Goal: Information Seeking & Learning: Learn about a topic

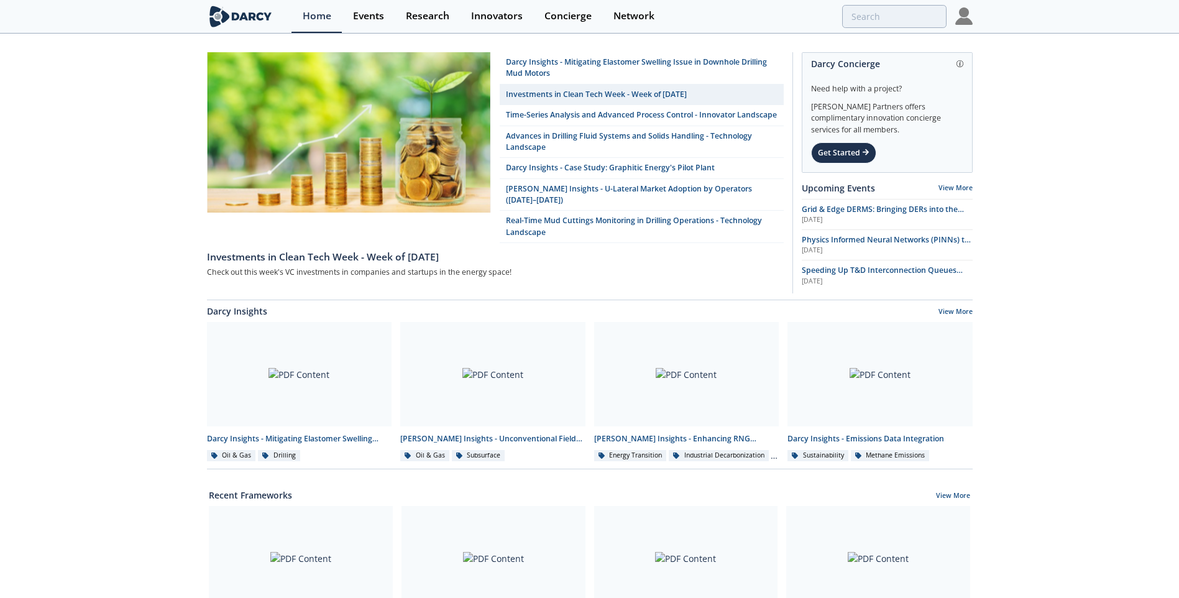
click at [967, 16] on img at bounding box center [964, 15] width 17 height 17
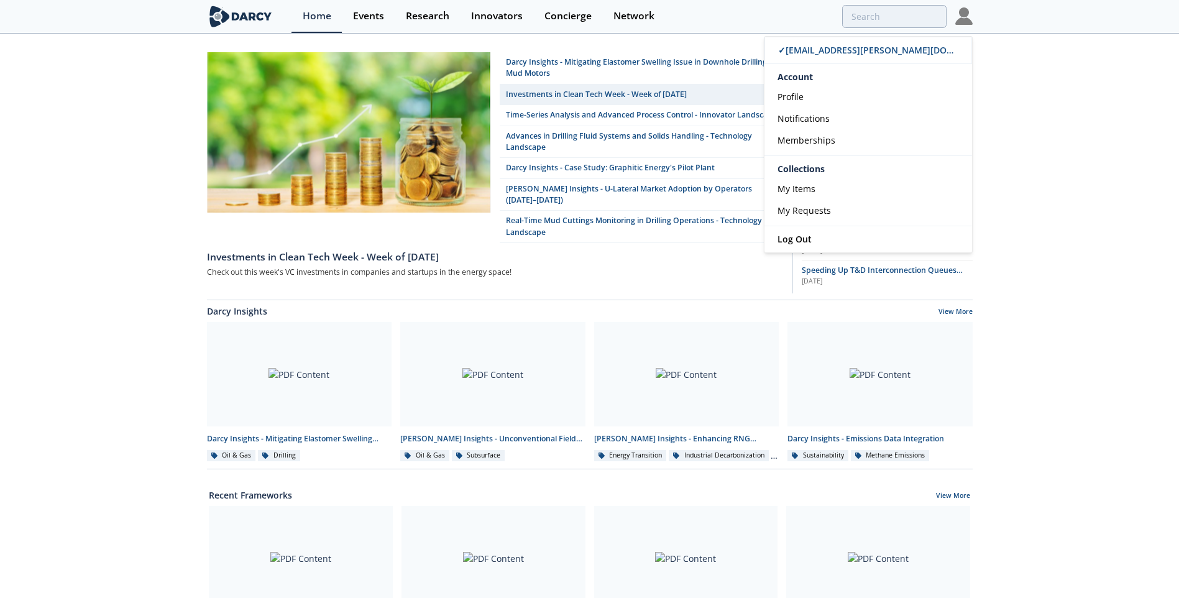
click at [1003, 71] on div "[PERSON_NAME] Insights - Mitigating Elastomer Swelling Issue in Downhole Drilli…" at bounding box center [589, 561] width 1179 height 1053
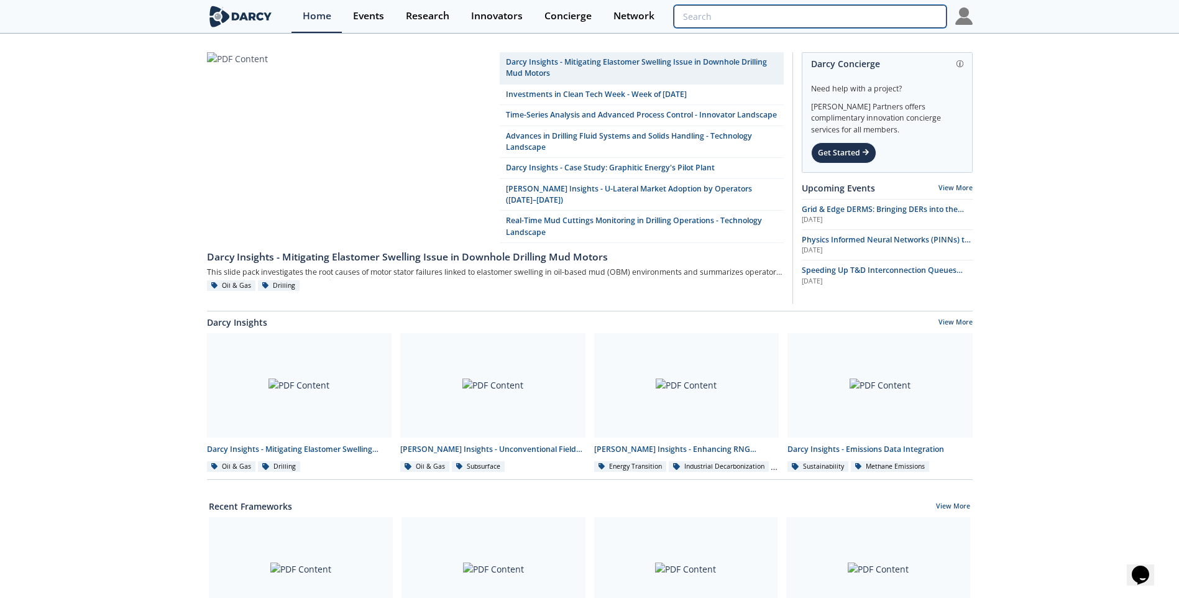
click at [870, 23] on input "search" at bounding box center [810, 16] width 272 height 23
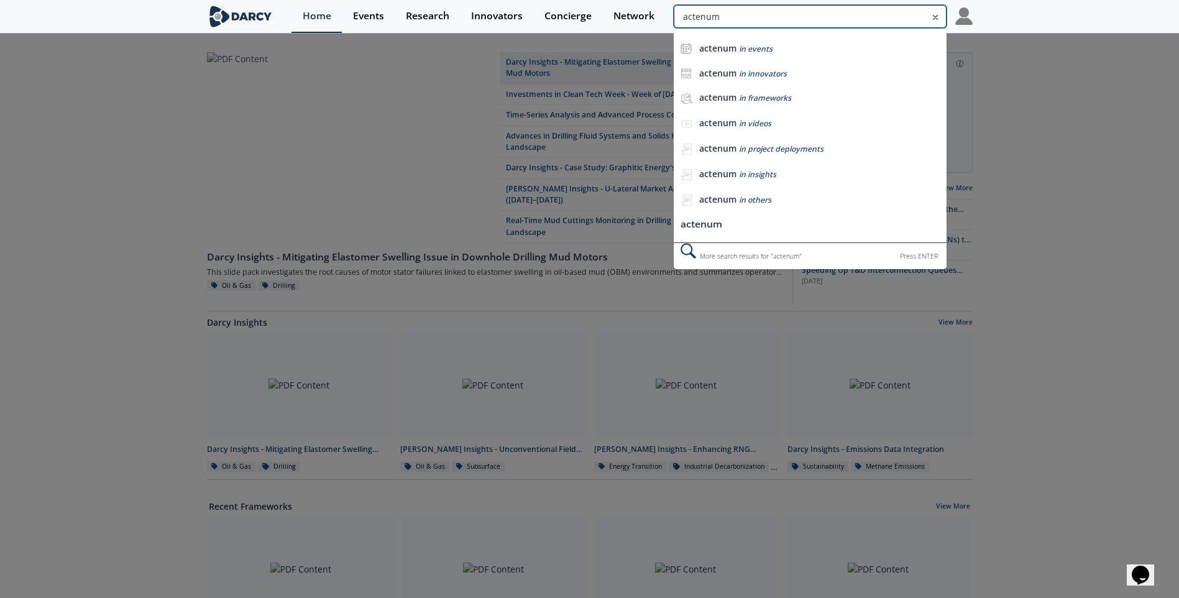
type input "actenum"
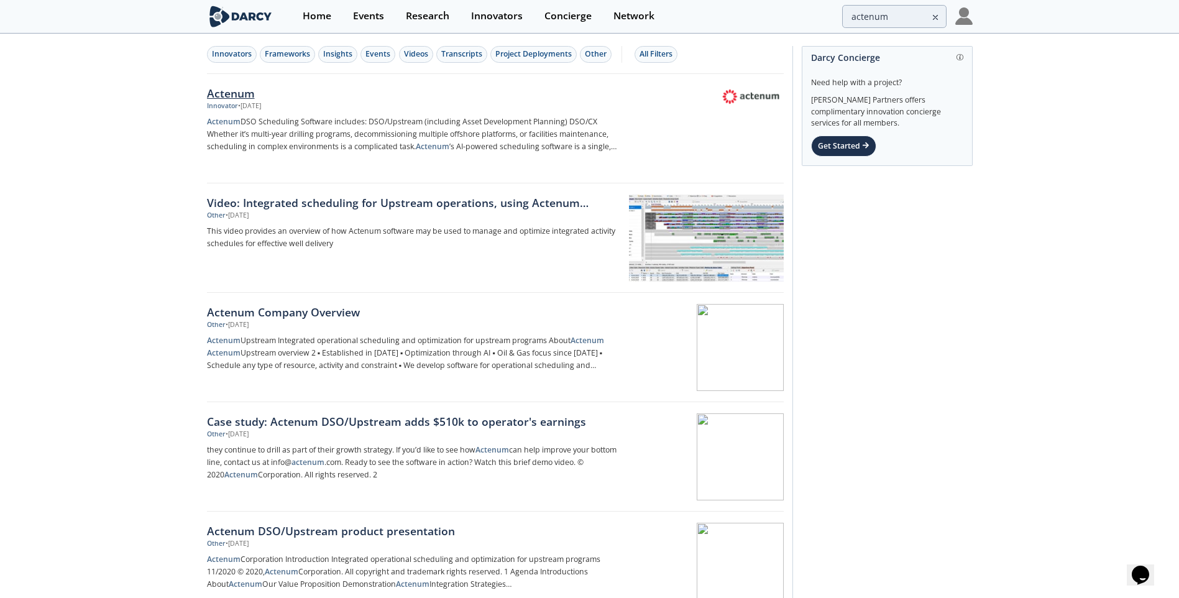
click at [242, 96] on div "Actenum" at bounding box center [413, 93] width 412 height 16
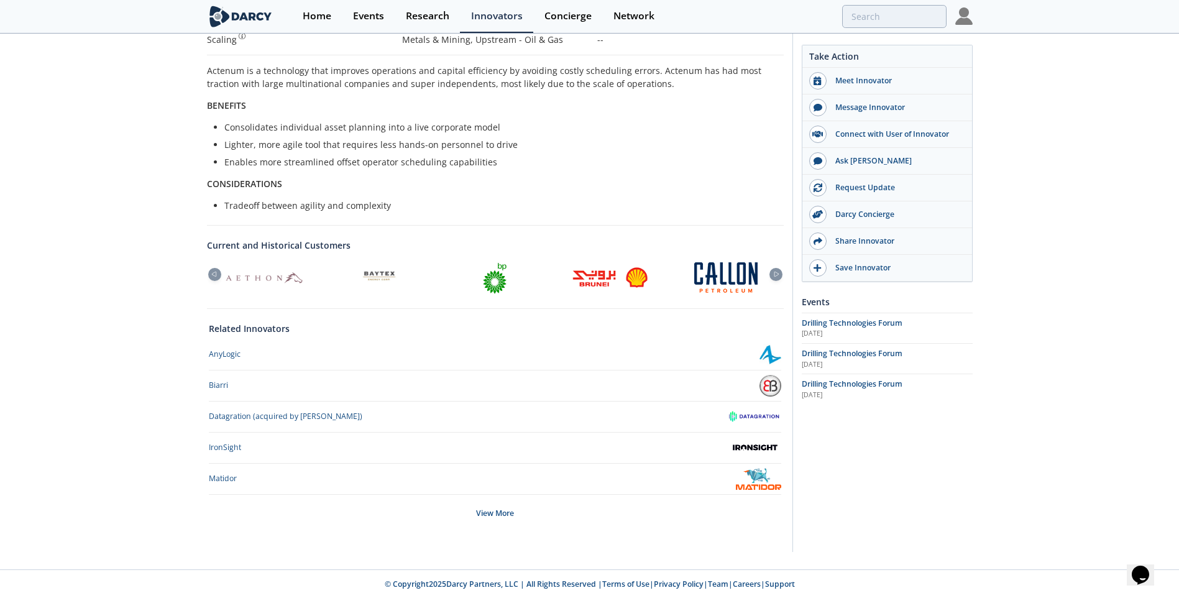
scroll to position [252, 0]
click at [774, 272] on icon at bounding box center [776, 274] width 15 height 6
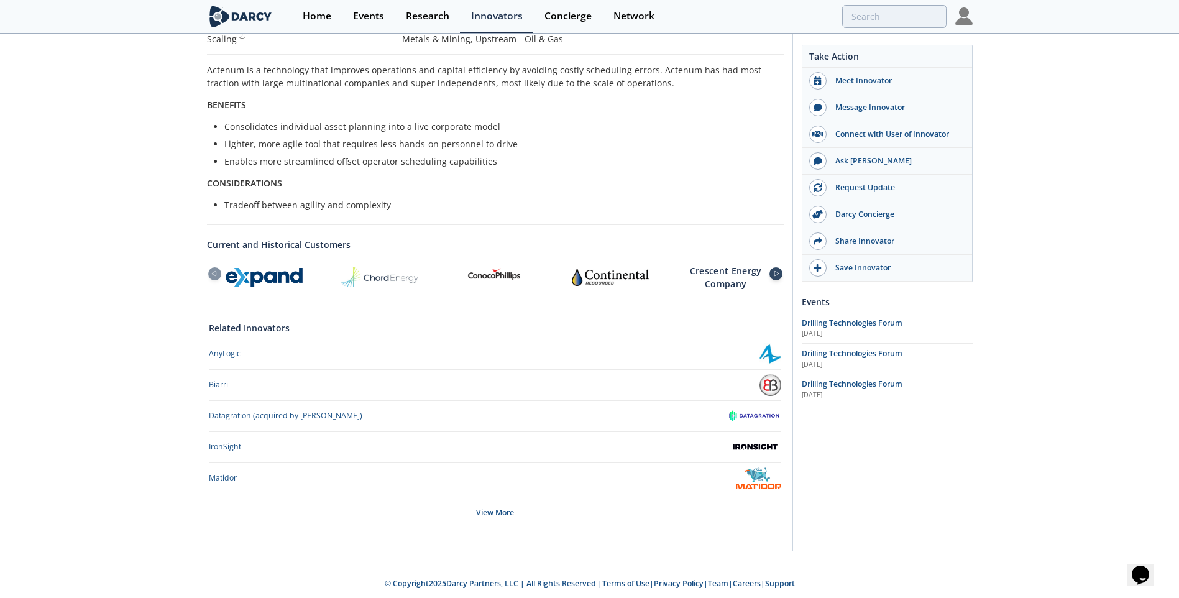
click at [774, 272] on icon at bounding box center [776, 274] width 15 height 6
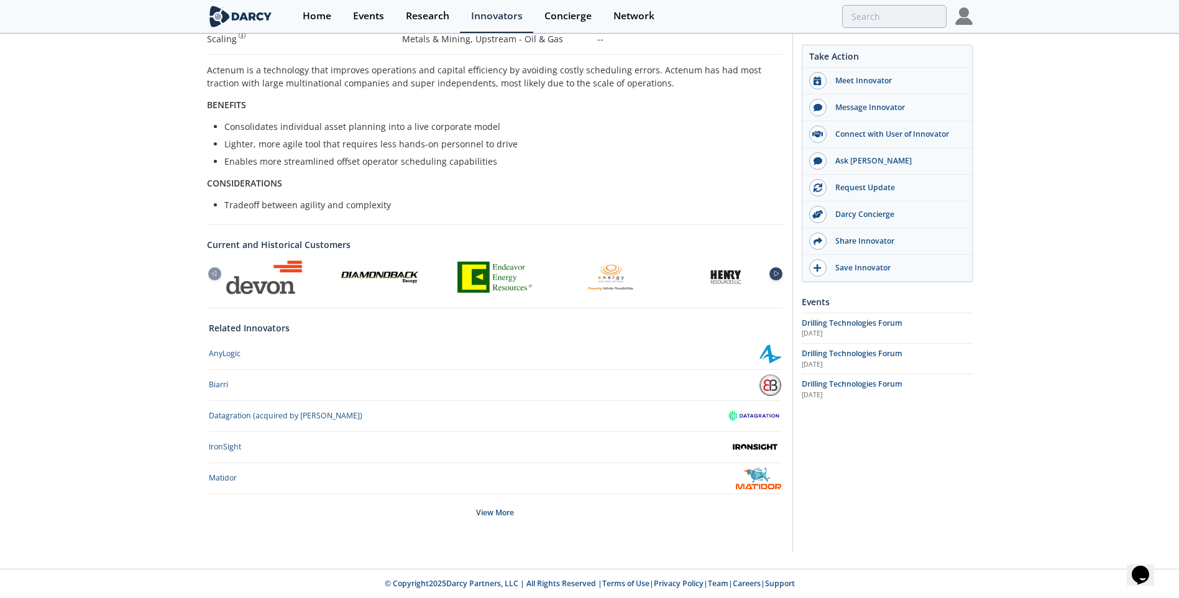
click at [774, 272] on icon at bounding box center [776, 274] width 15 height 6
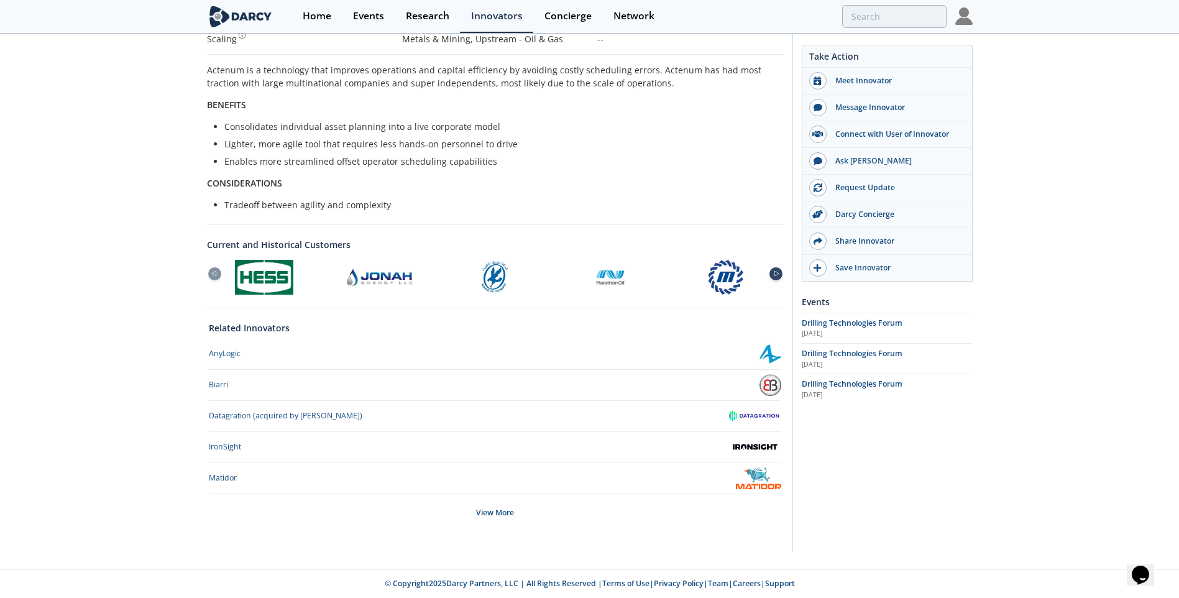
click at [774, 272] on icon at bounding box center [776, 274] width 15 height 6
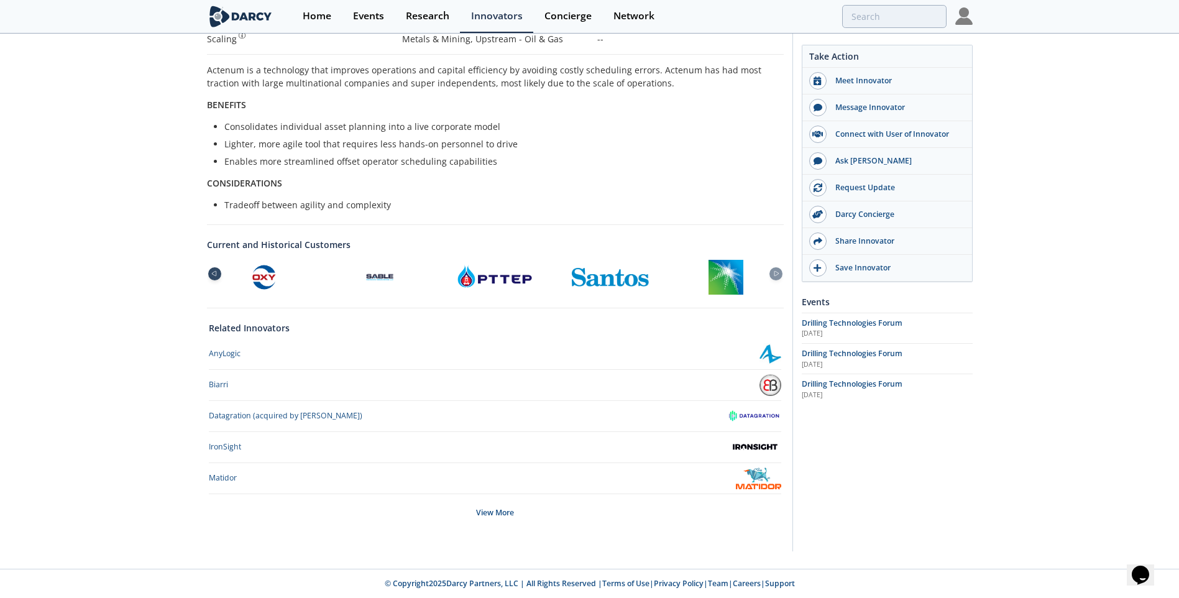
click at [210, 274] on icon at bounding box center [213, 274] width 15 height 6
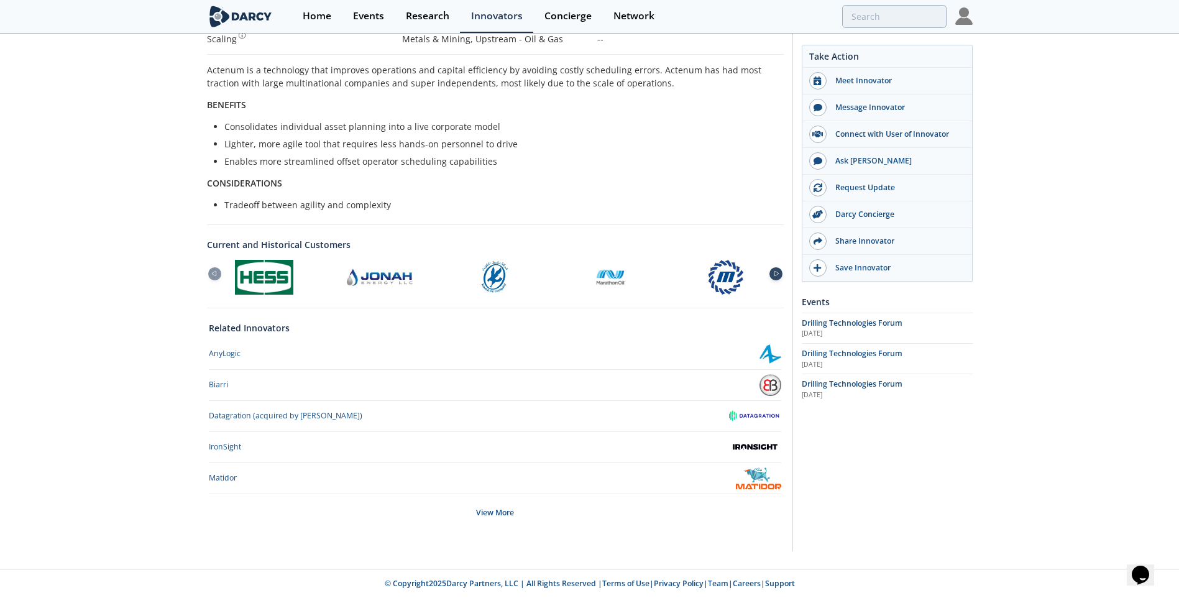
click at [776, 275] on icon at bounding box center [777, 274] width 4 height 5
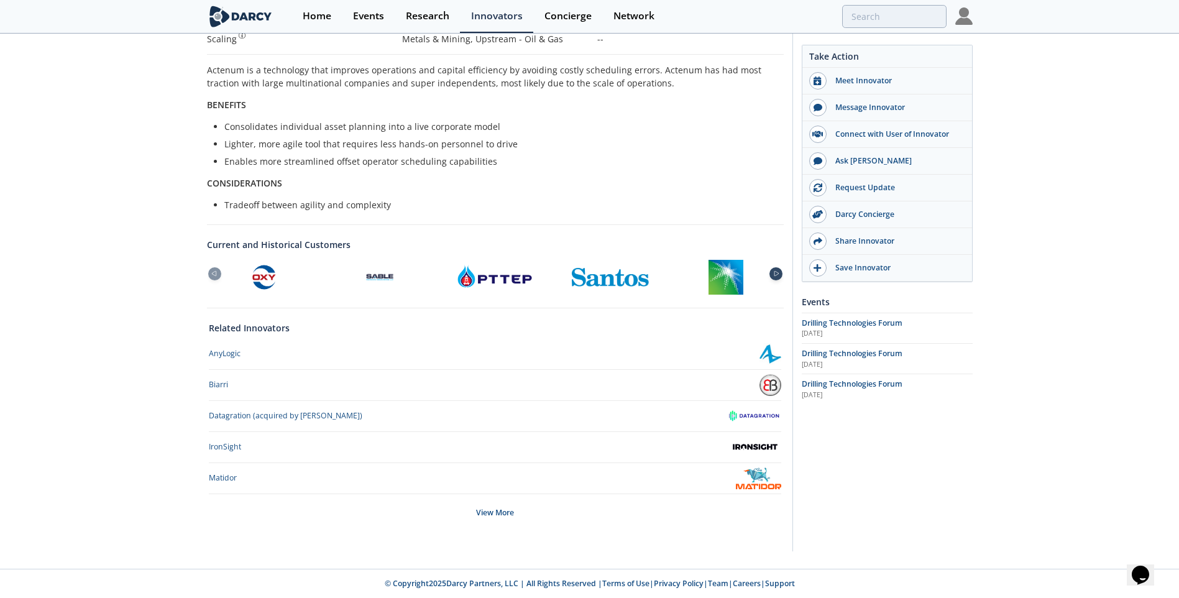
click at [776, 277] on div at bounding box center [776, 273] width 13 height 13
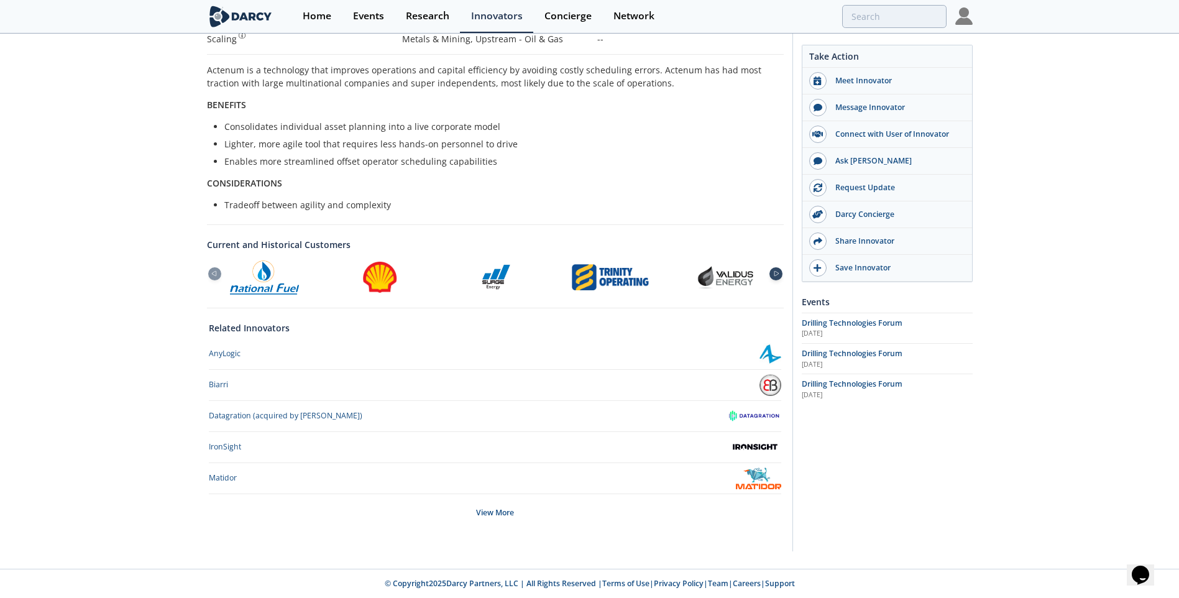
click at [770, 276] on icon at bounding box center [776, 274] width 15 height 6
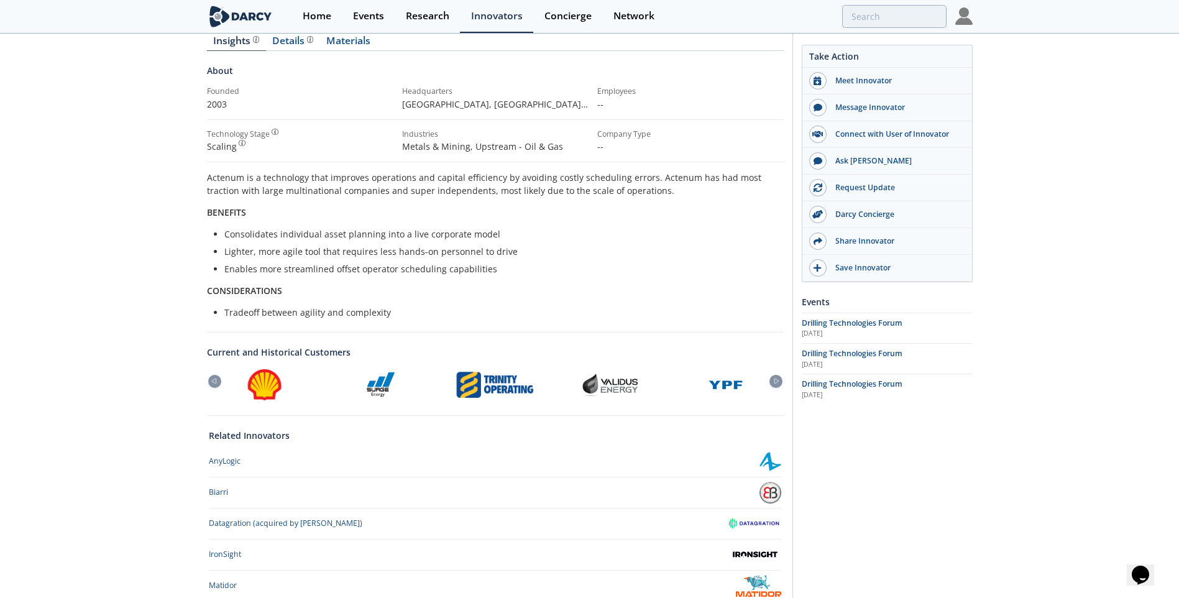
scroll to position [0, 0]
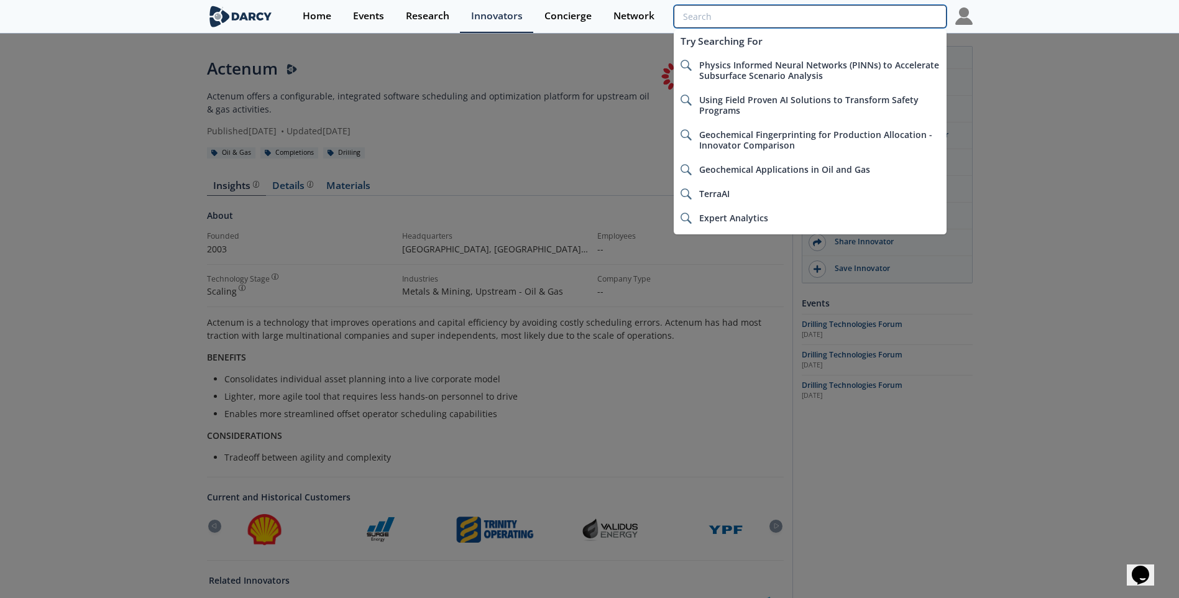
click at [883, 21] on input "search" at bounding box center [810, 16] width 272 height 23
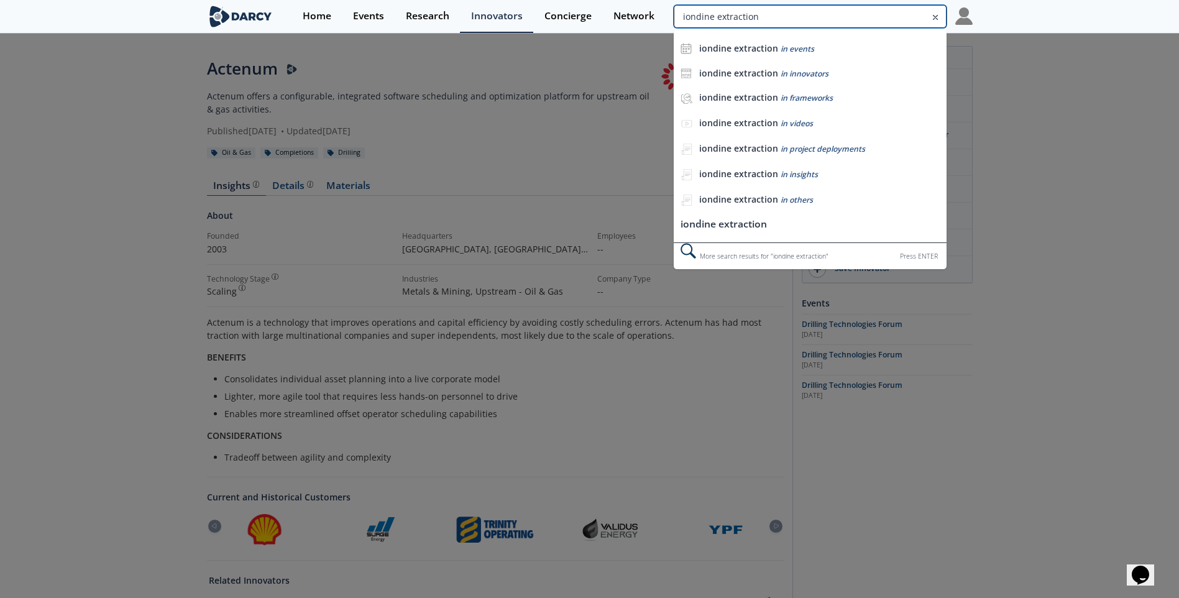
type input "iondine extraction"
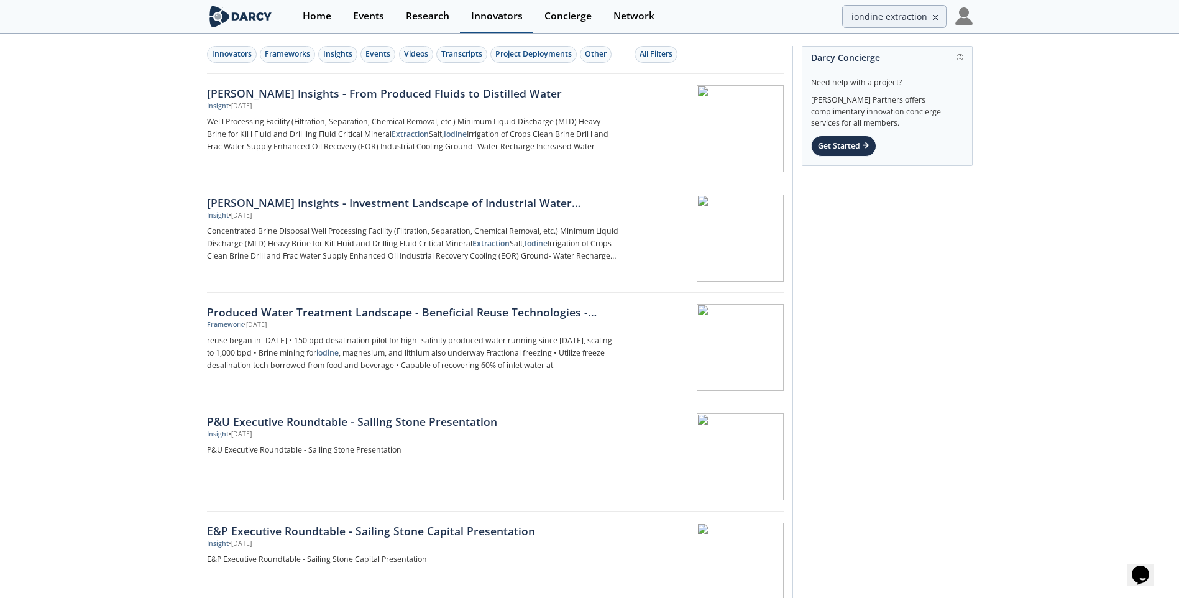
click at [492, 22] on link "Innovators" at bounding box center [496, 16] width 73 height 33
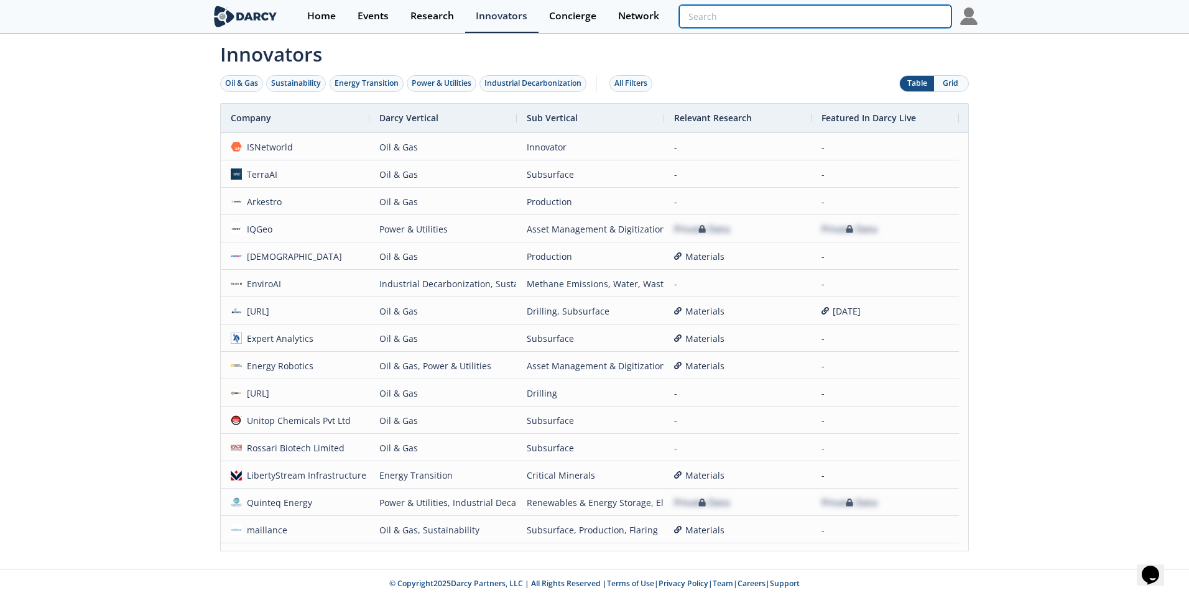
click at [877, 14] on input "search" at bounding box center [815, 16] width 272 height 23
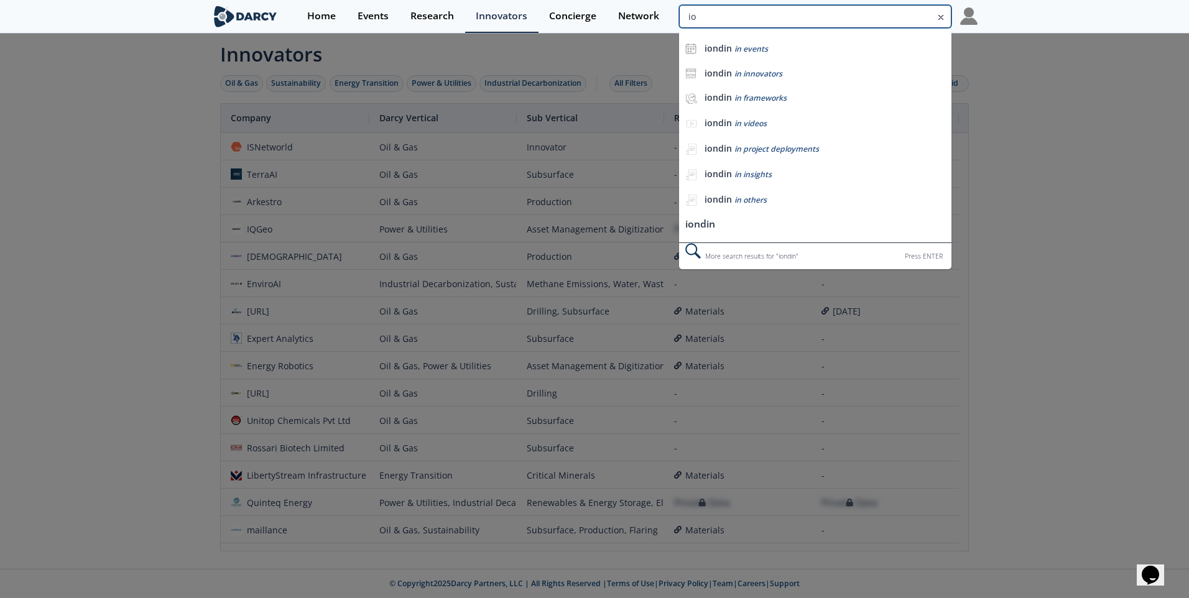
type input "i"
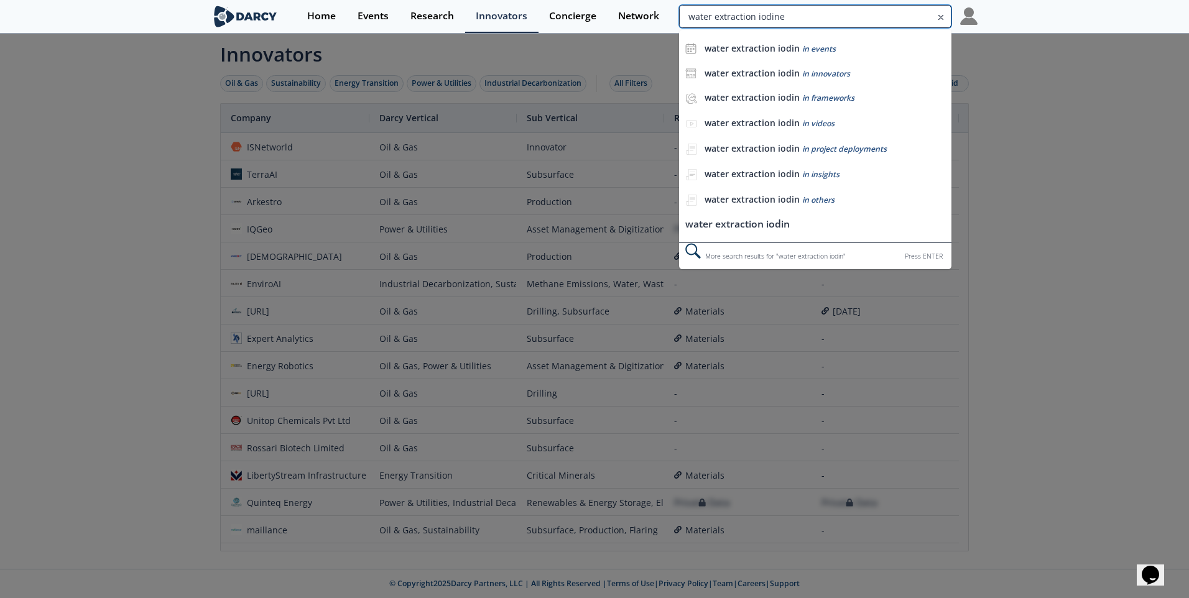
type input "water extraction iodine"
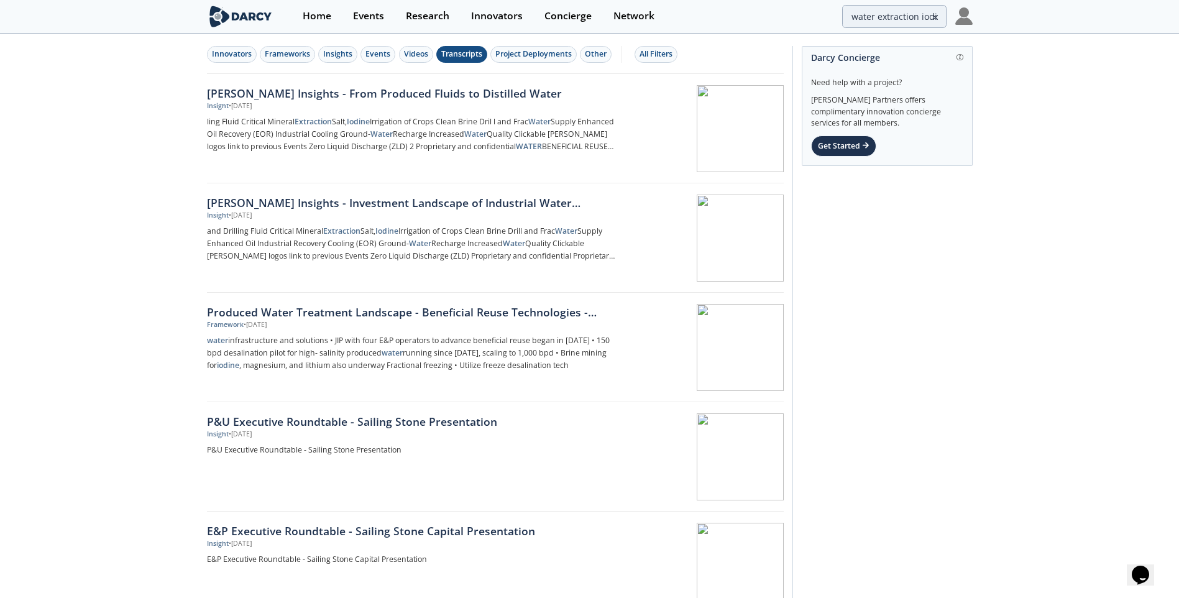
click at [455, 55] on div "Transcripts" at bounding box center [461, 53] width 41 height 11
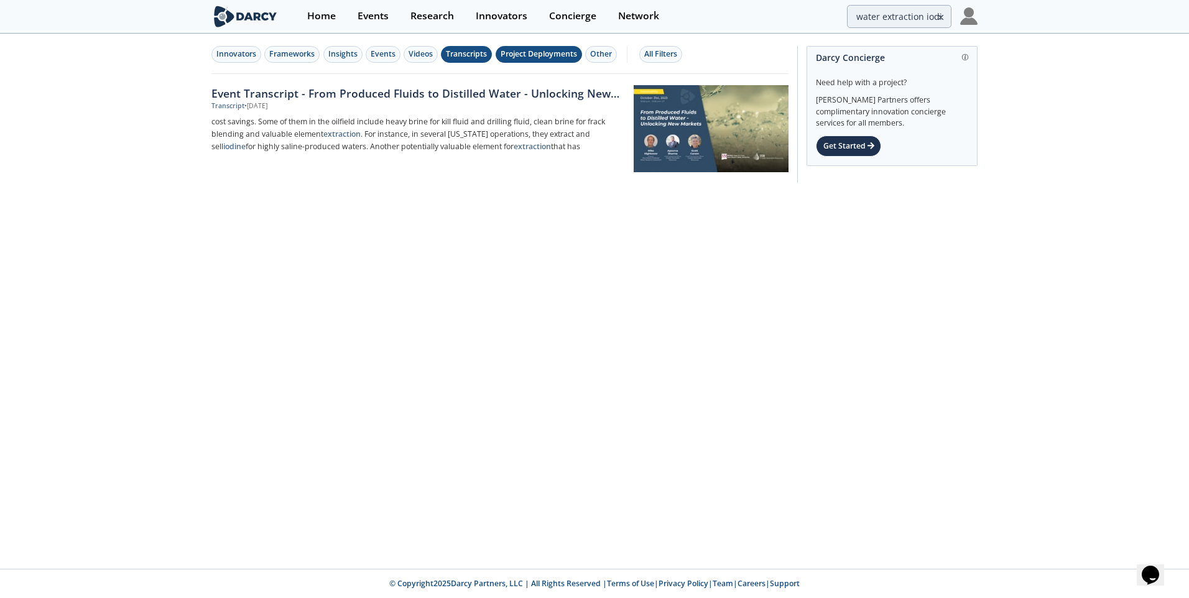
click at [543, 58] on div "Project Deployments" at bounding box center [538, 53] width 76 height 11
click at [513, 57] on div "Project Deployments" at bounding box center [538, 53] width 76 height 11
click at [461, 57] on div "Transcripts" at bounding box center [466, 53] width 41 height 11
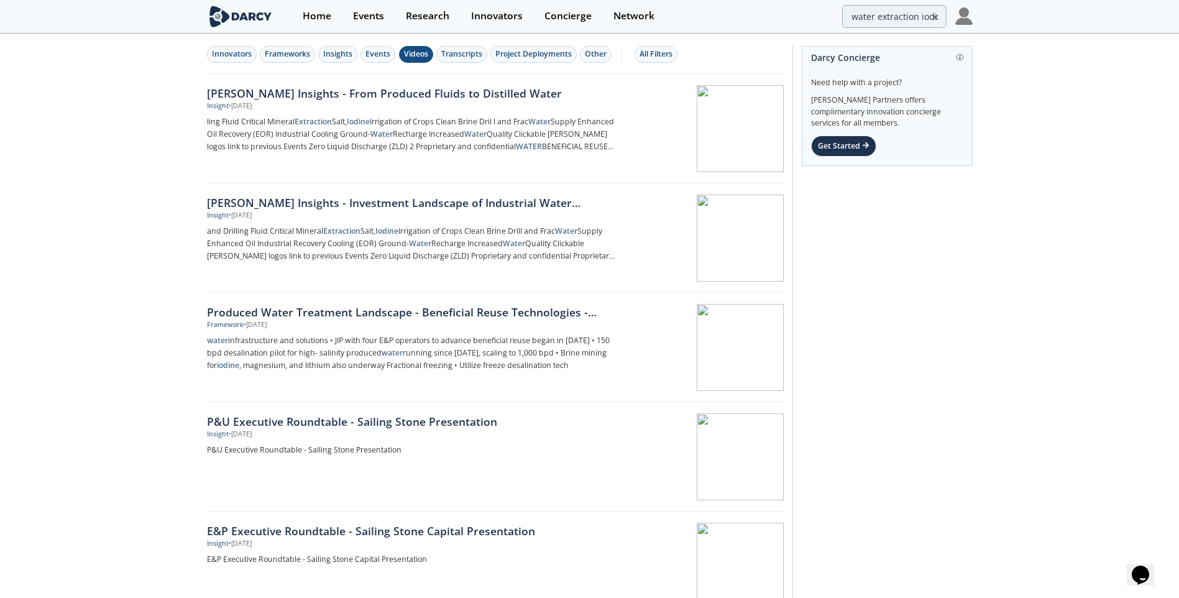
click at [415, 56] on div "Videos" at bounding box center [416, 53] width 24 height 11
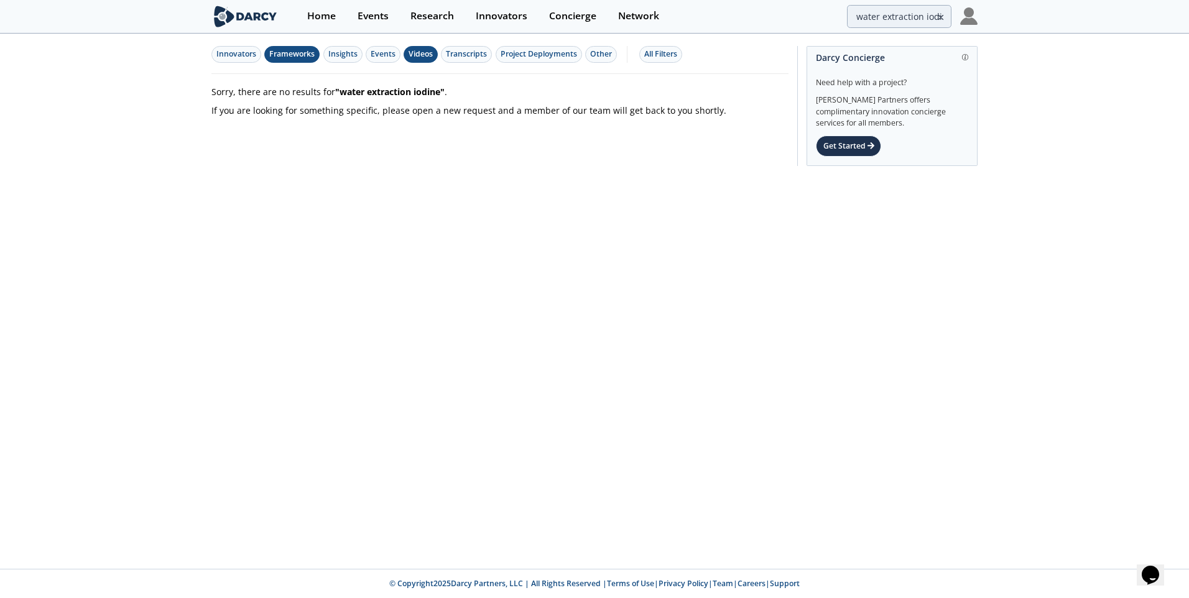
click at [278, 52] on div "Frameworks" at bounding box center [291, 53] width 45 height 11
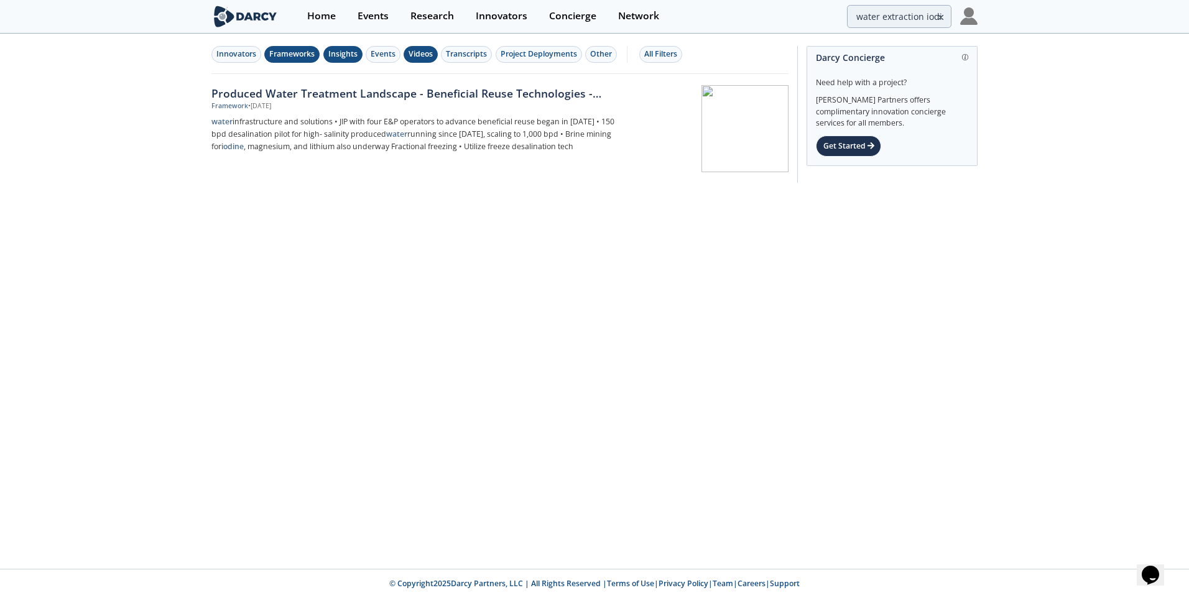
click at [334, 56] on div "Insights" at bounding box center [342, 53] width 29 height 11
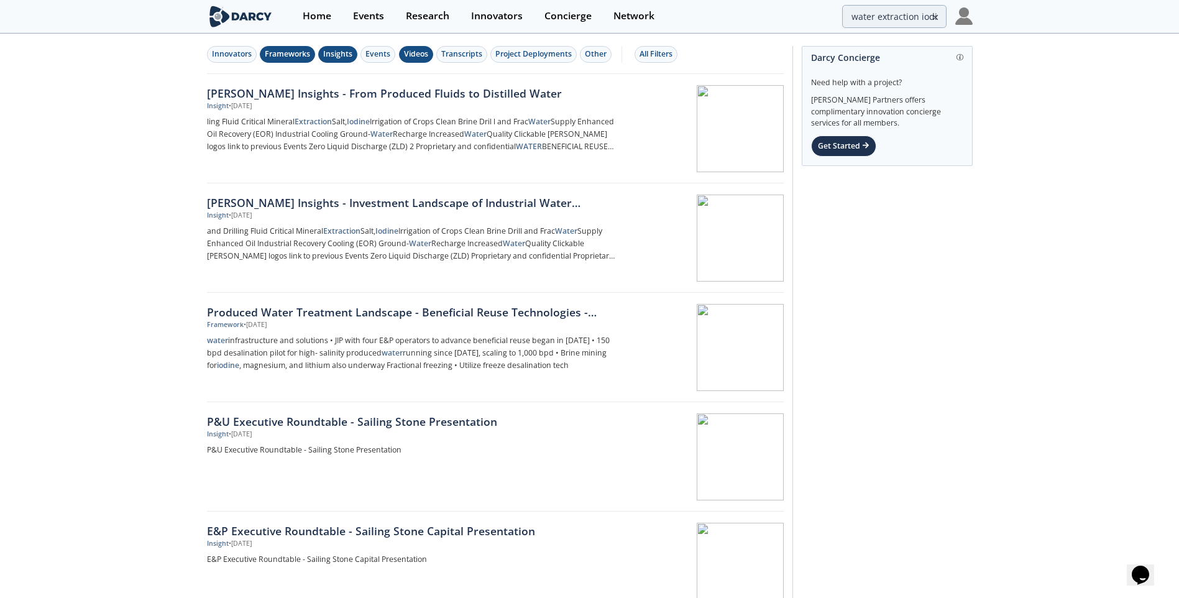
click at [407, 58] on div "Videos" at bounding box center [416, 53] width 24 height 11
click at [341, 55] on div "Insights" at bounding box center [337, 53] width 29 height 11
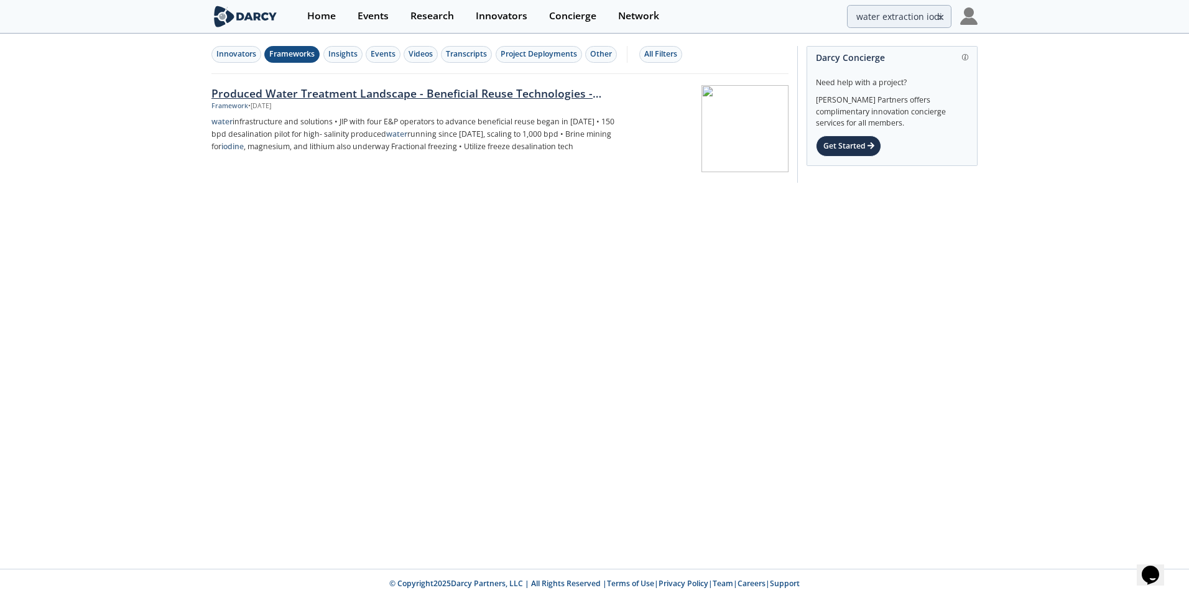
click at [466, 93] on div "Produced Water Treatment Landscape - Beneficial Reuse Technologies - Innovator …" at bounding box center [417, 93] width 412 height 16
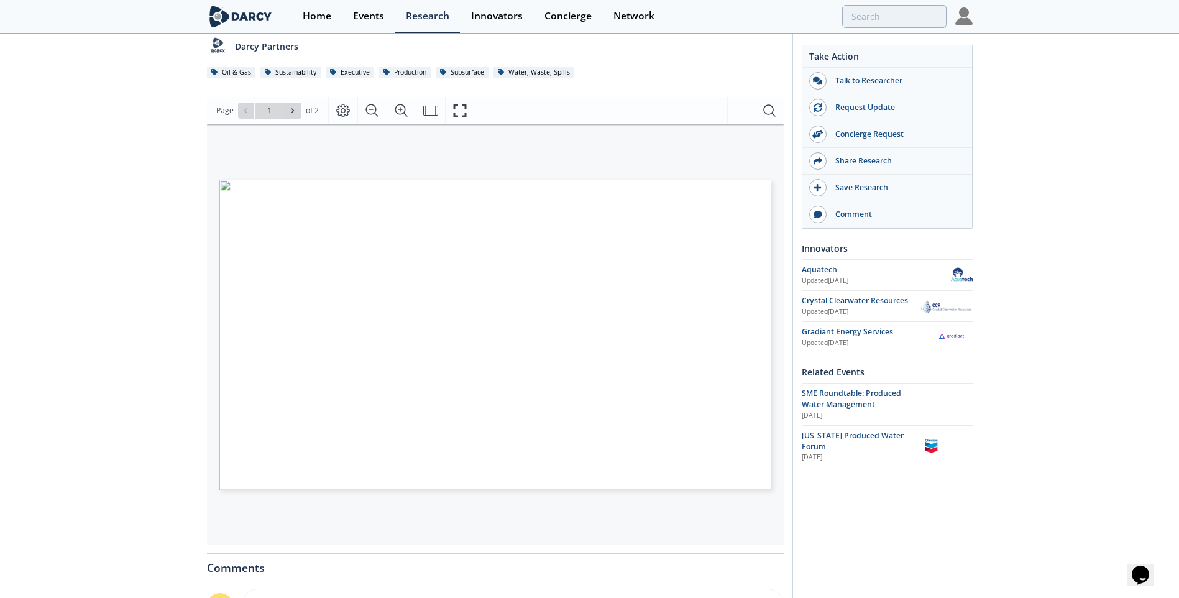
scroll to position [124, 0]
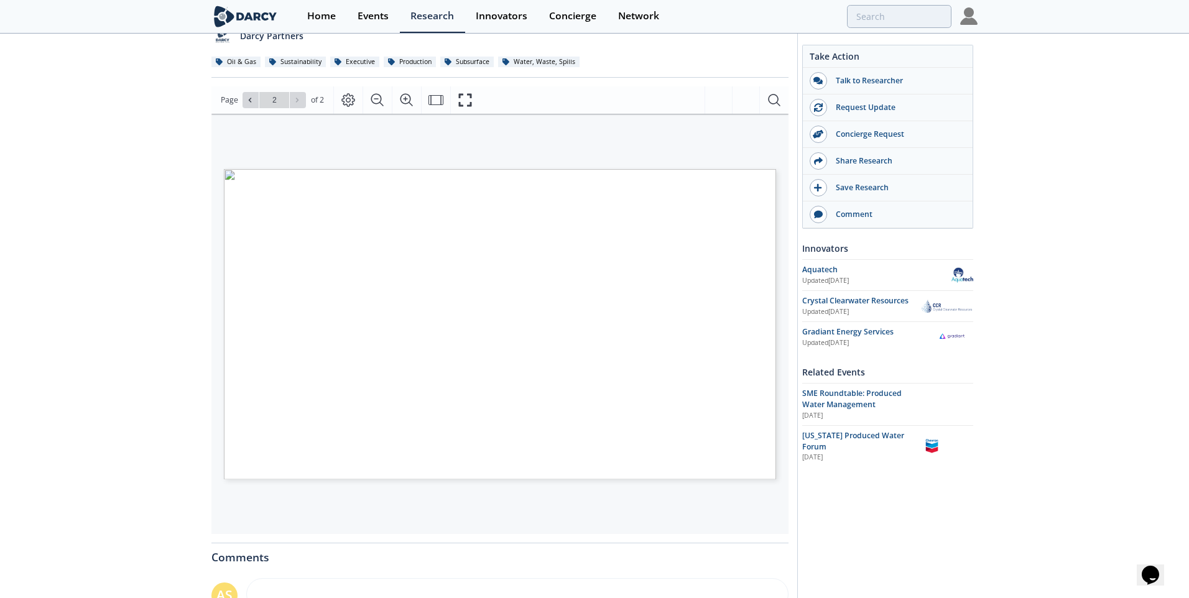
type input "1"
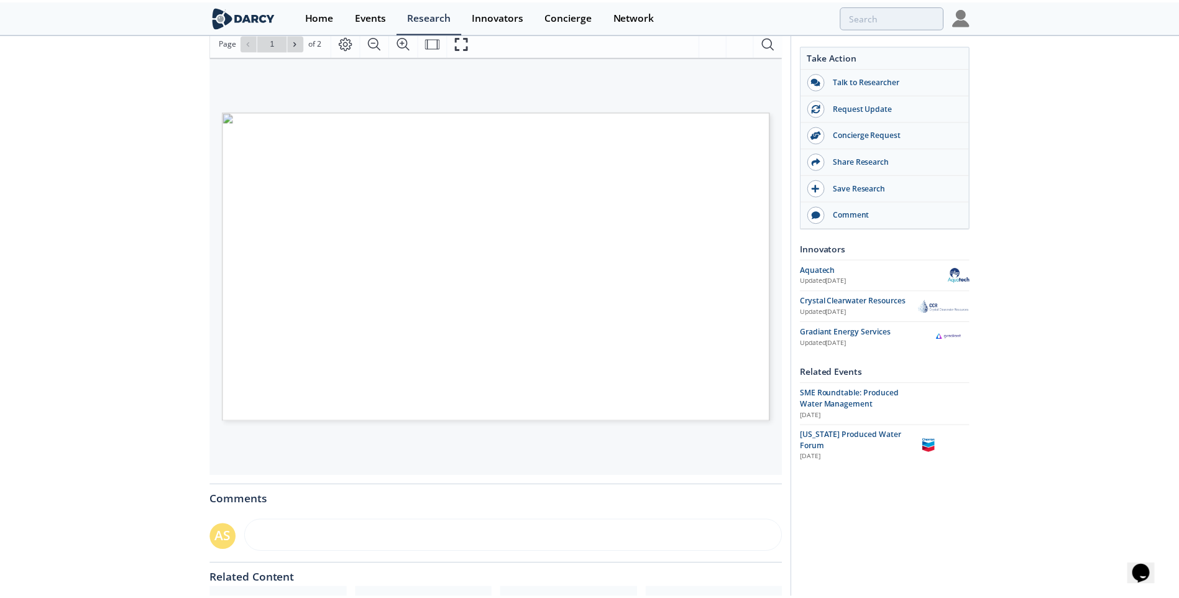
scroll to position [57, 0]
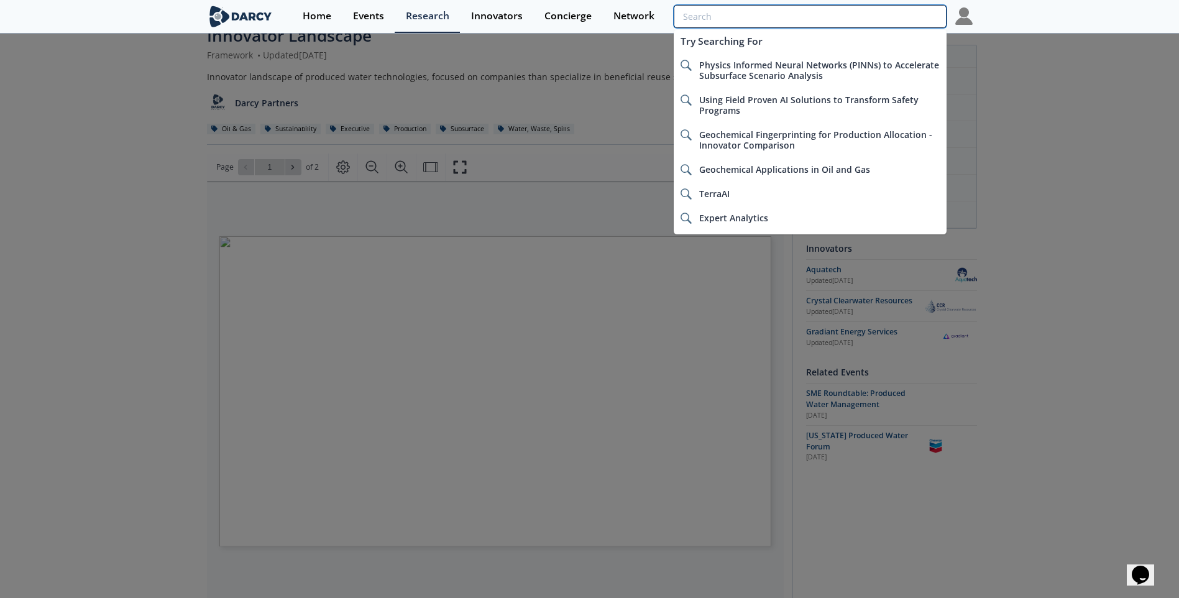
click at [867, 10] on input "search" at bounding box center [810, 16] width 272 height 23
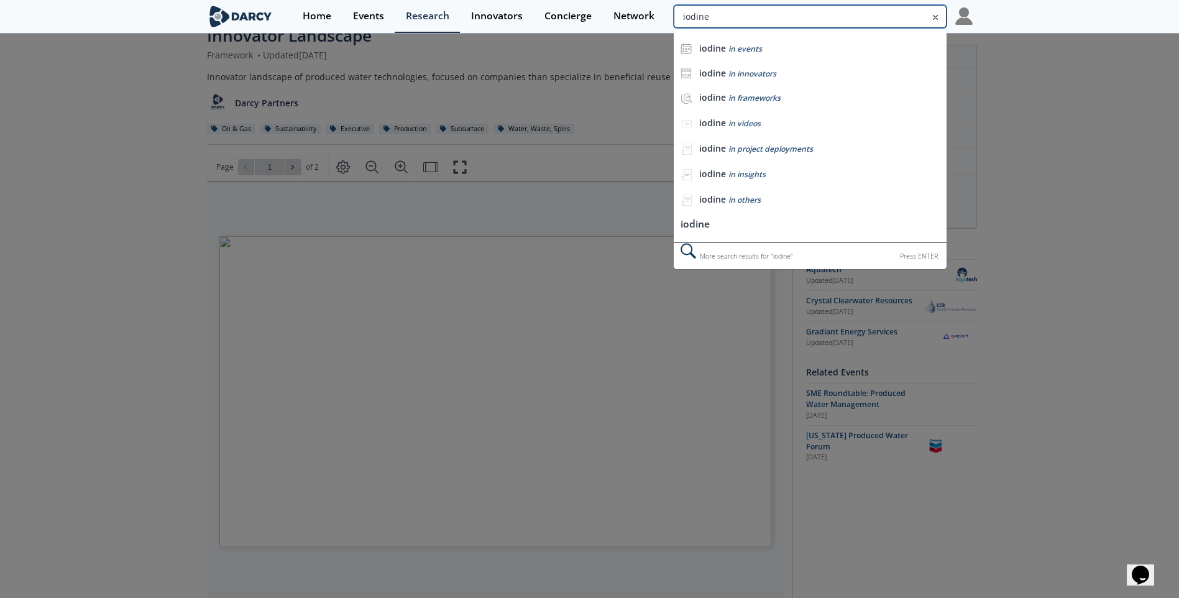
type input "iodine"
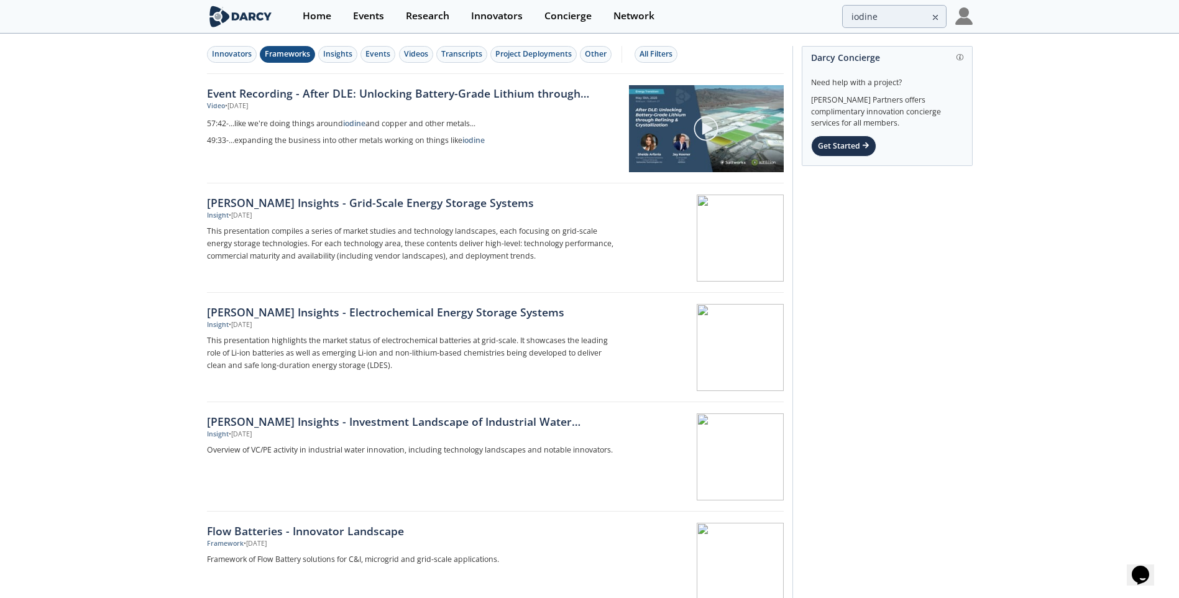
click at [298, 58] on div "Frameworks" at bounding box center [287, 53] width 45 height 11
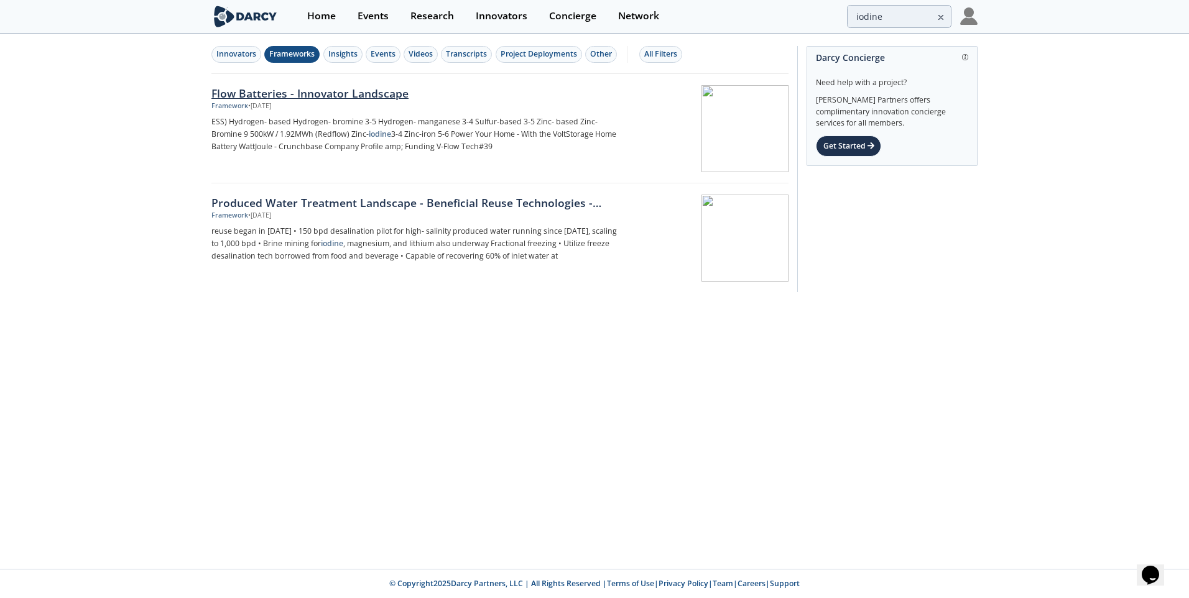
click at [359, 94] on div "Flow Batteries - Innovator Landscape" at bounding box center [417, 93] width 412 height 16
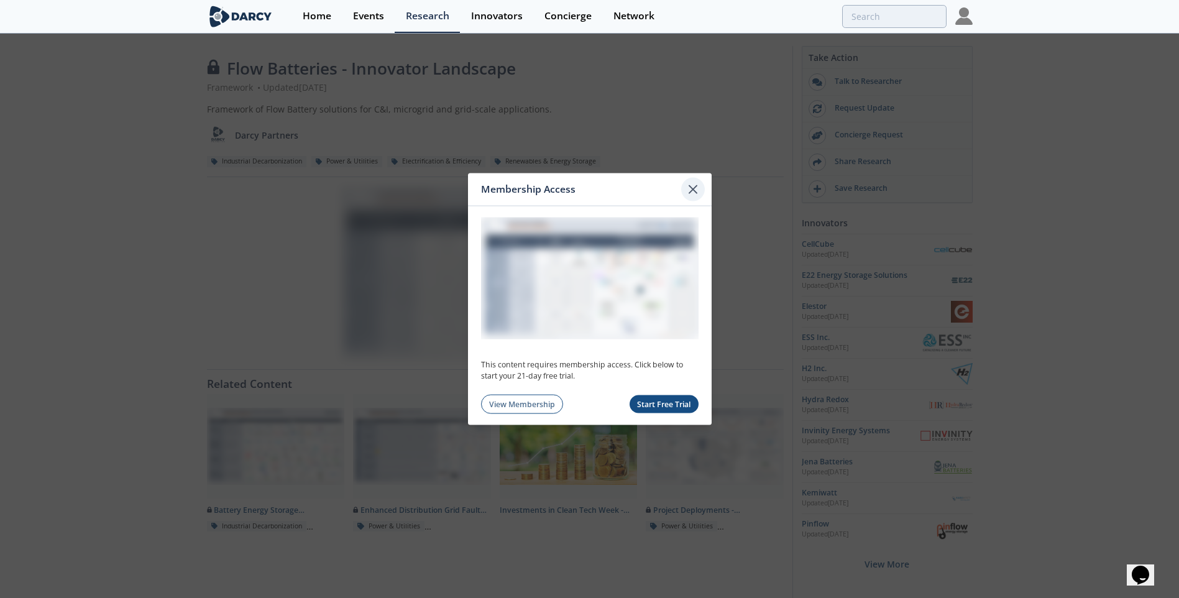
click at [692, 192] on icon at bounding box center [693, 189] width 15 height 15
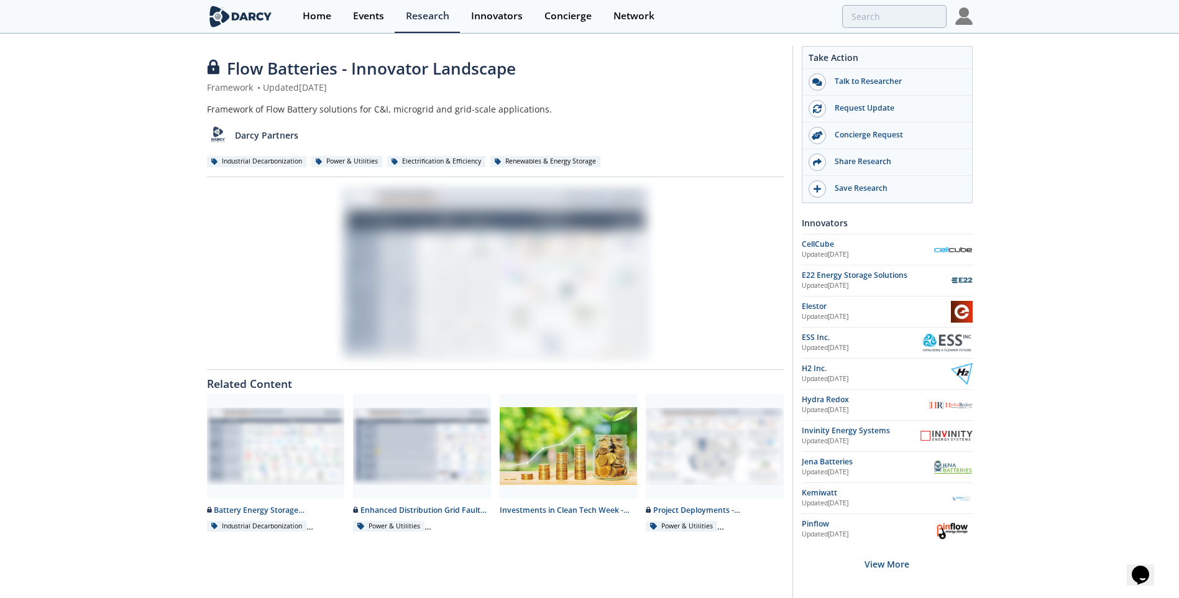
click at [958, 16] on img at bounding box center [964, 15] width 17 height 17
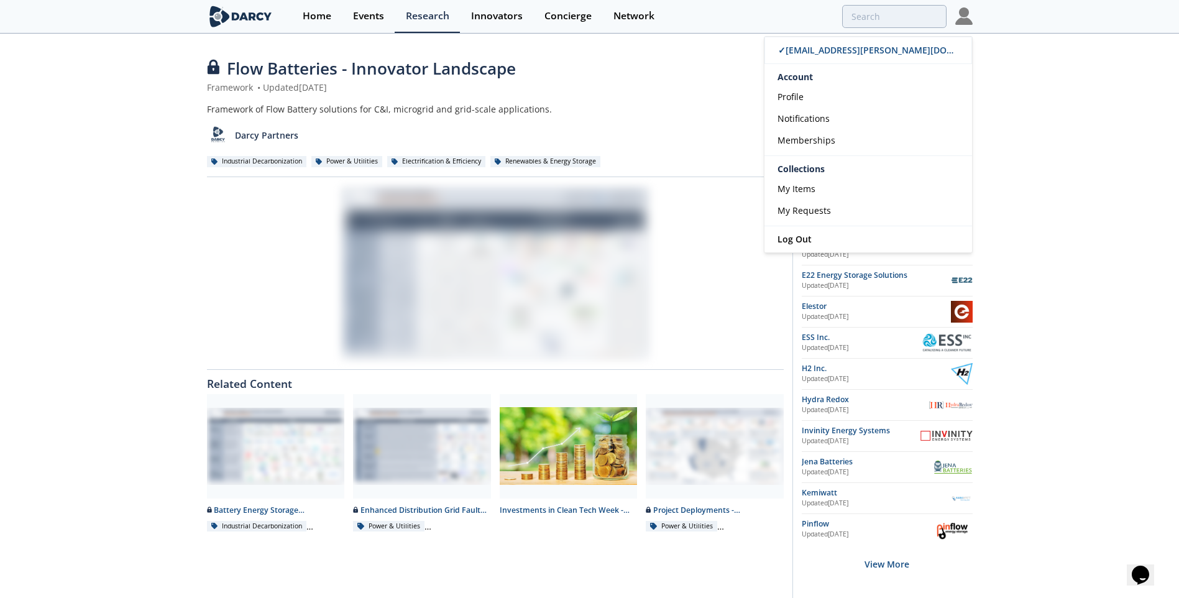
click at [1077, 92] on div "Flow Batteries - Innovator Landscape Framework • Updated [DATE] Framework of Fl…" at bounding box center [589, 375] width 1179 height 681
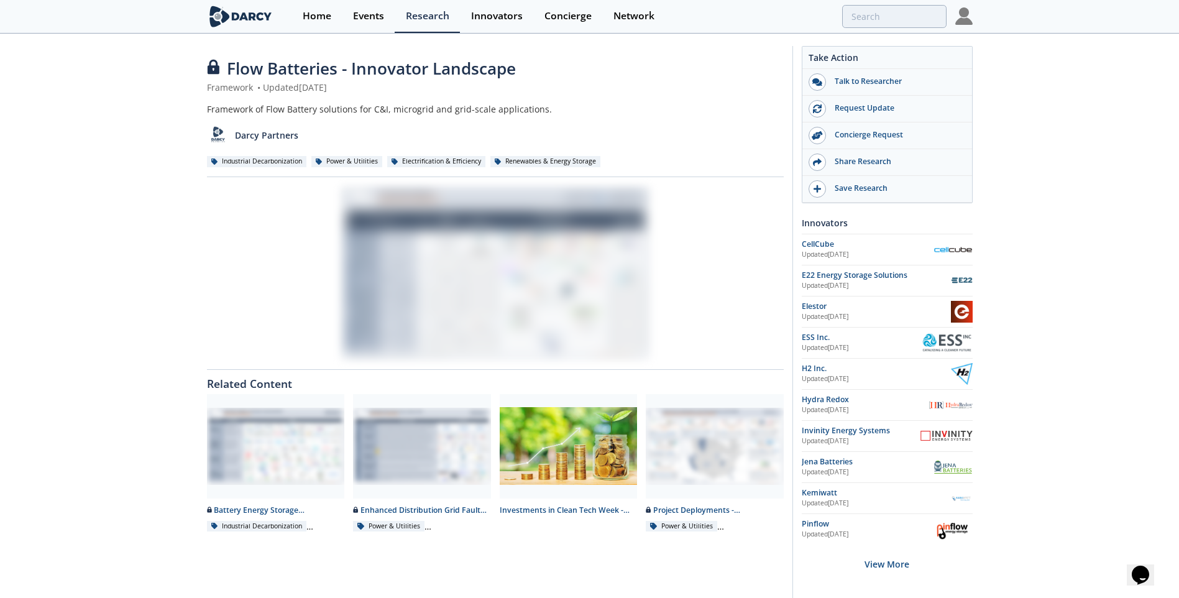
click at [672, 141] on div "Darcy Partners" at bounding box center [495, 131] width 577 height 30
type input "iodine"
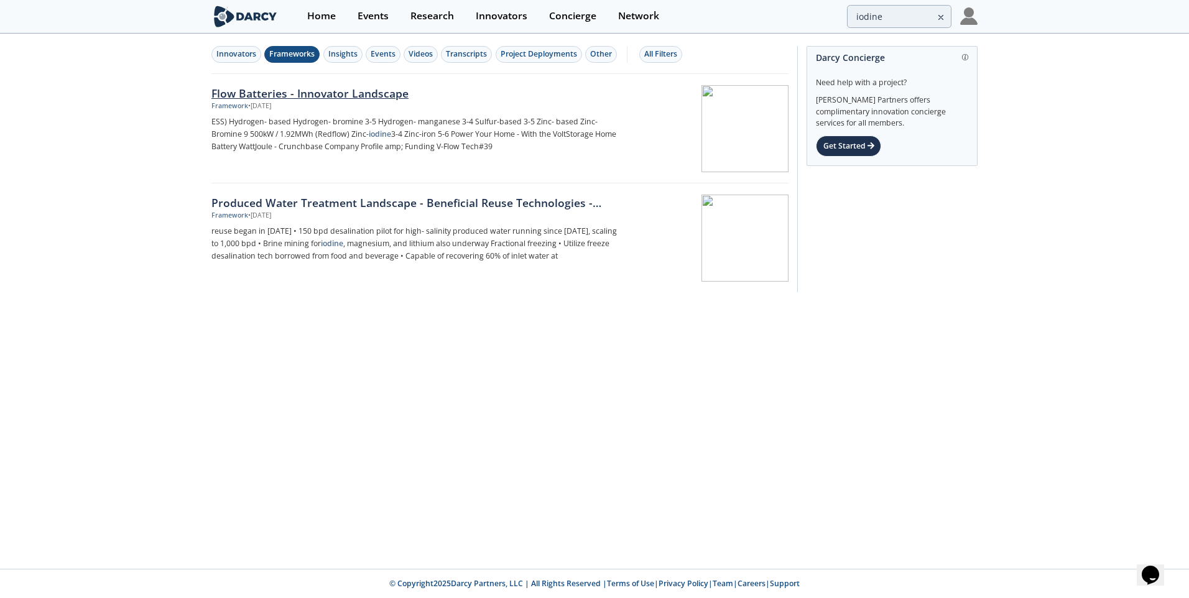
click at [333, 95] on div "Flow Batteries - Innovator Landscape" at bounding box center [417, 93] width 412 height 16
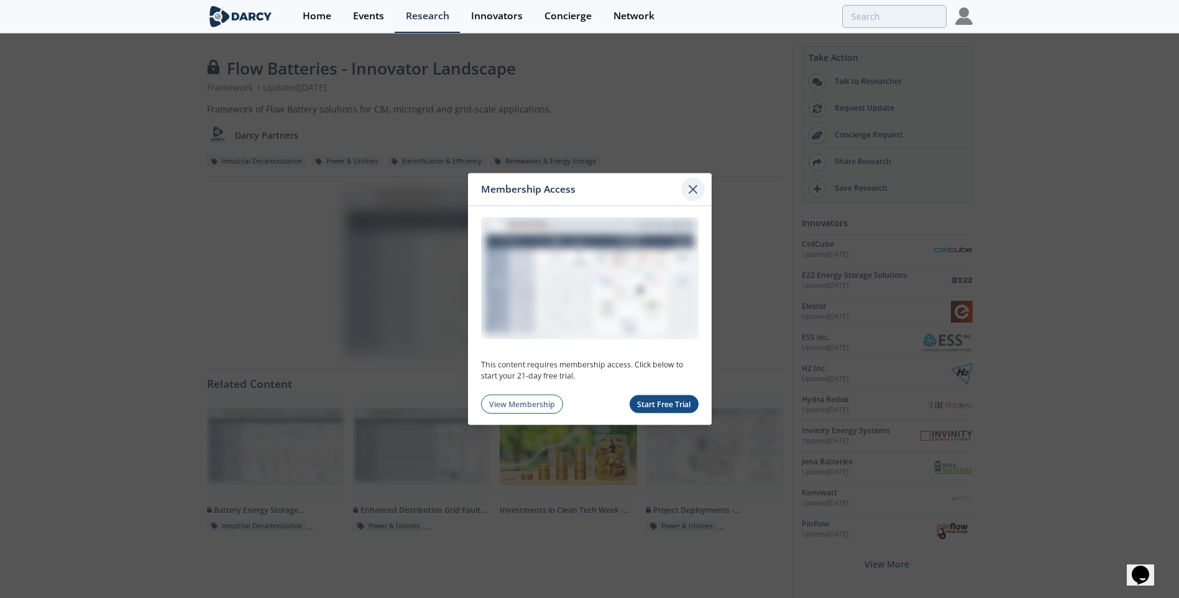
click at [693, 187] on icon at bounding box center [693, 189] width 15 height 15
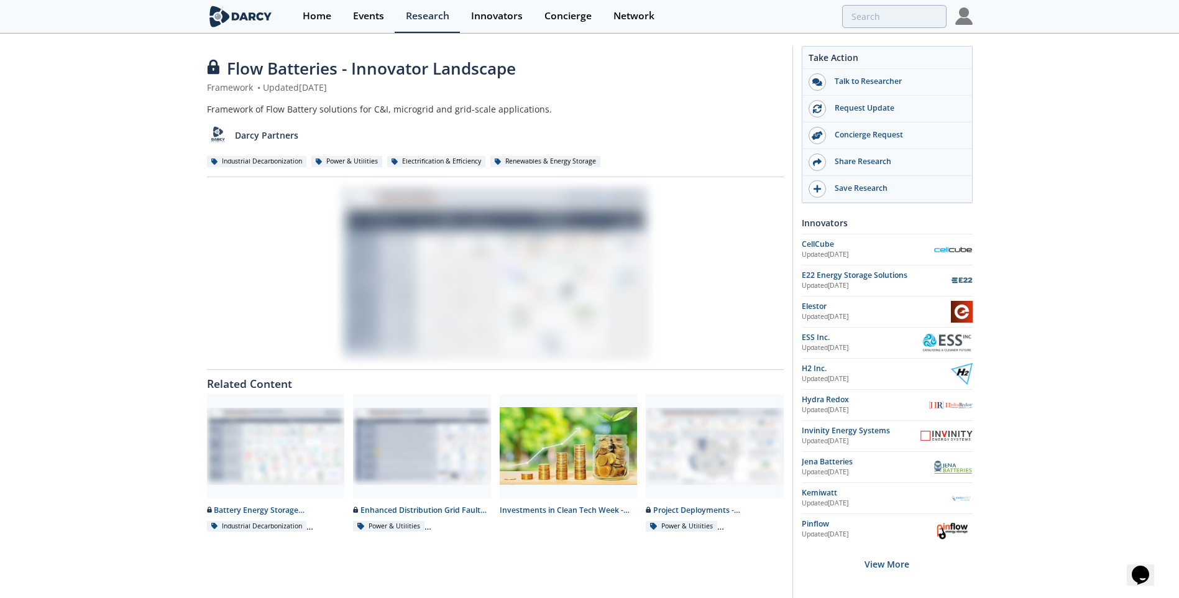
type input "iodine"
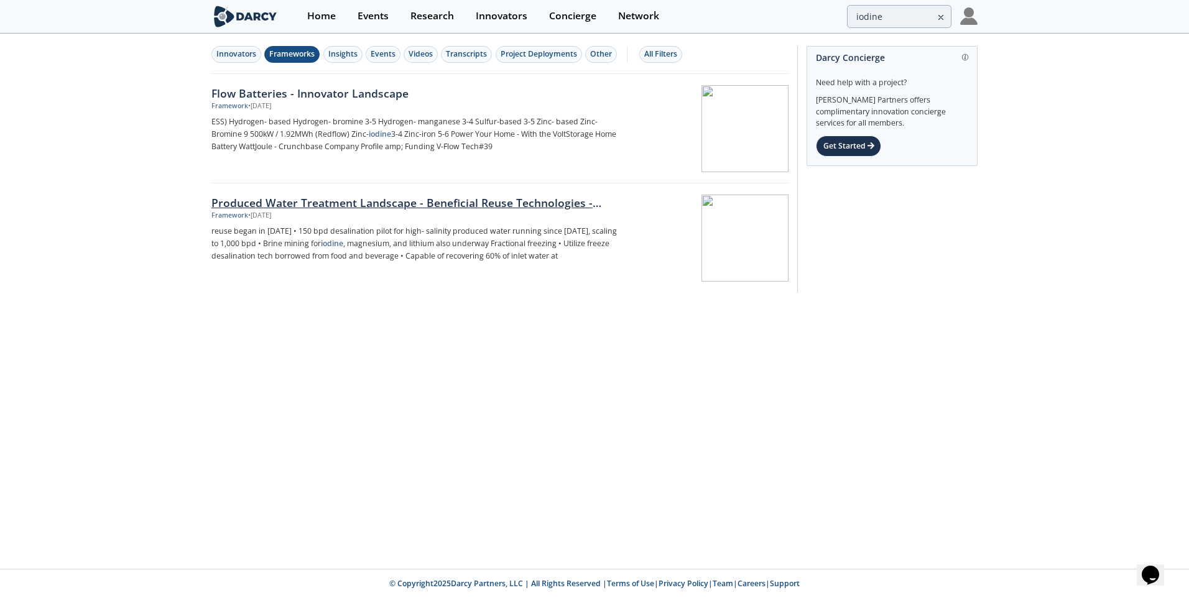
click at [471, 201] on div "Produced Water Treatment Landscape - Beneficial Reuse Technologies - Innovator …" at bounding box center [417, 203] width 412 height 16
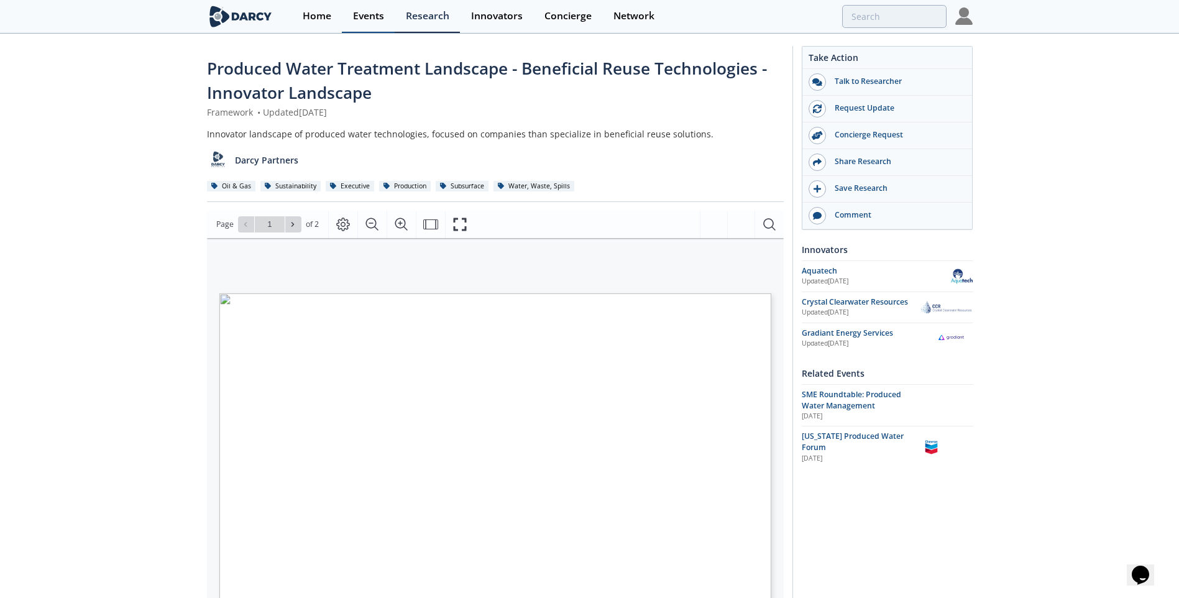
click at [382, 17] on div "Events" at bounding box center [368, 16] width 31 height 10
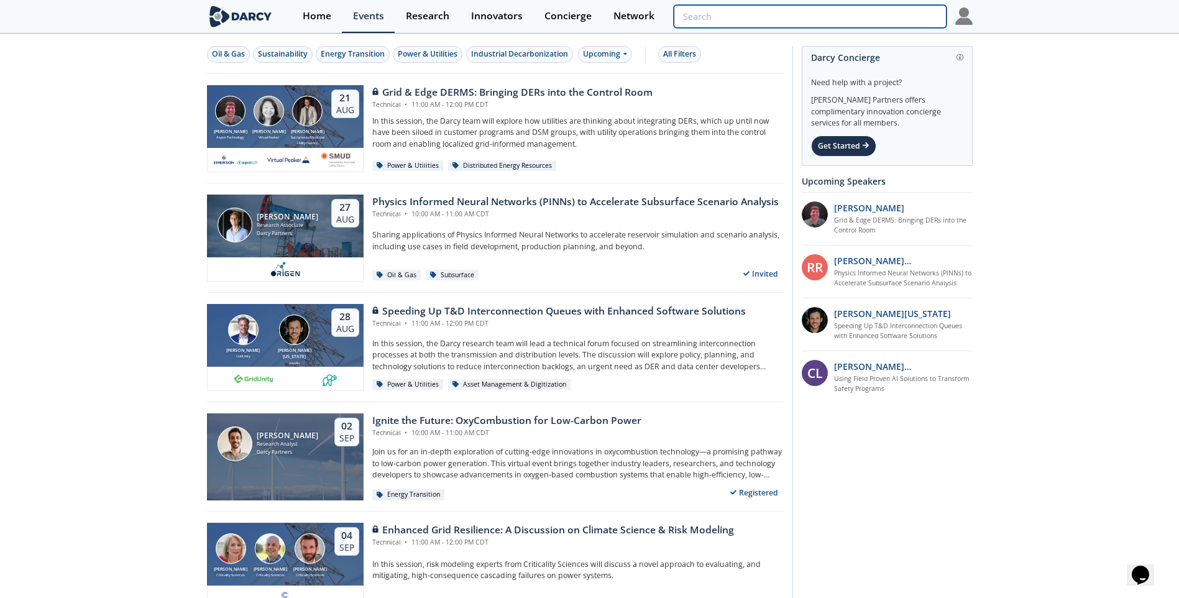
click at [866, 16] on input "search" at bounding box center [810, 16] width 272 height 23
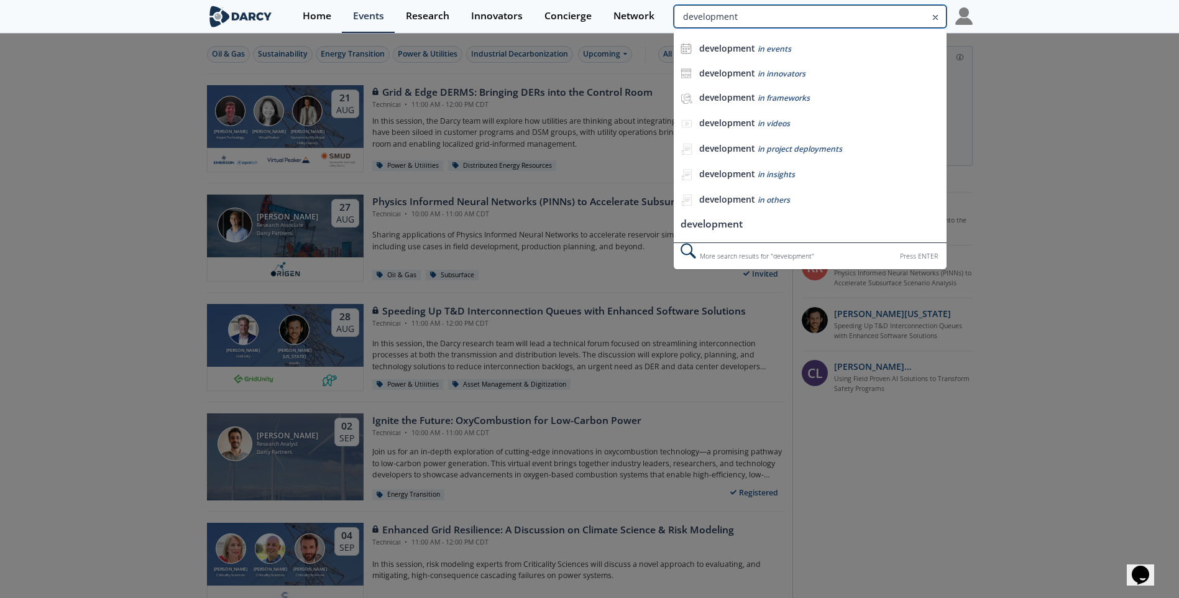
type input "development"
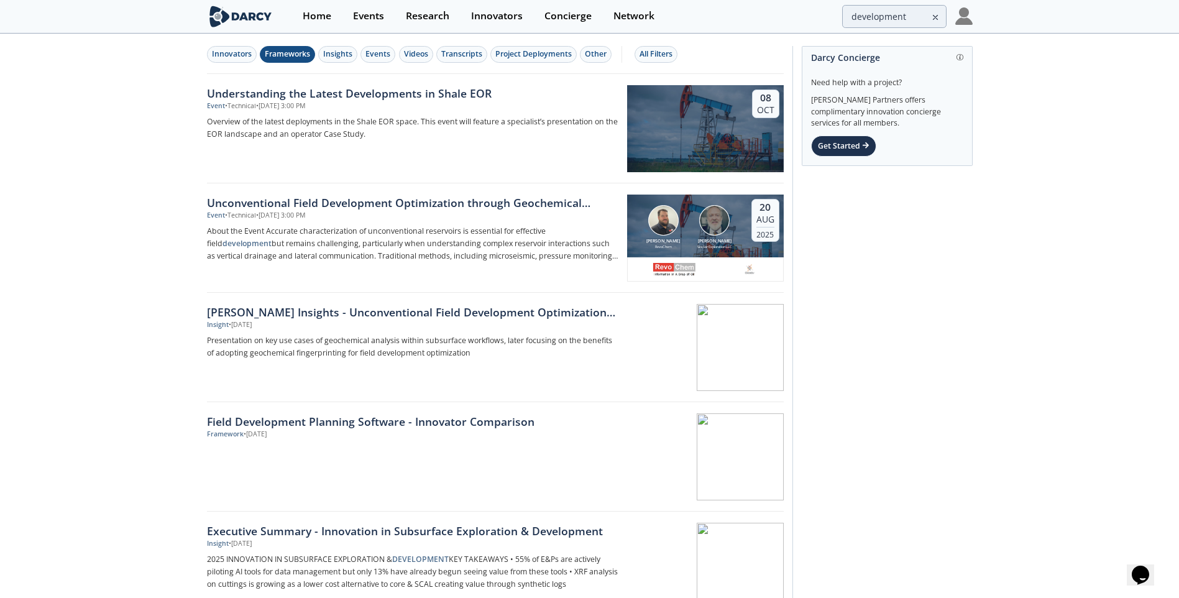
click at [302, 56] on div "Frameworks" at bounding box center [287, 53] width 45 height 11
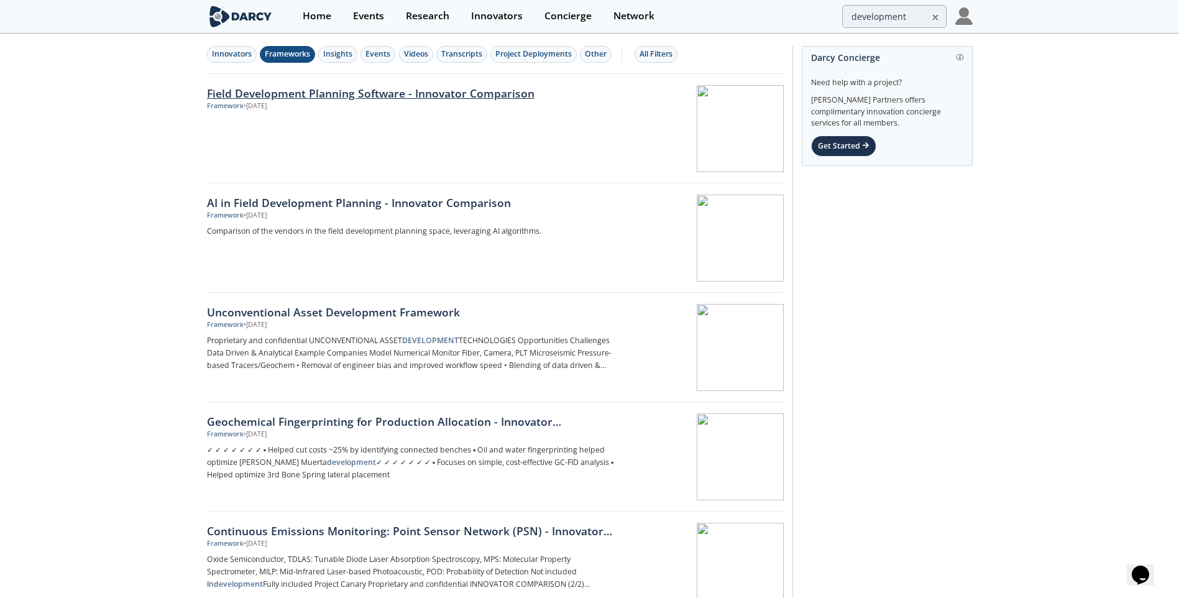
click at [329, 98] on div "Field Development Planning Software - Innovator Comparison" at bounding box center [413, 93] width 412 height 16
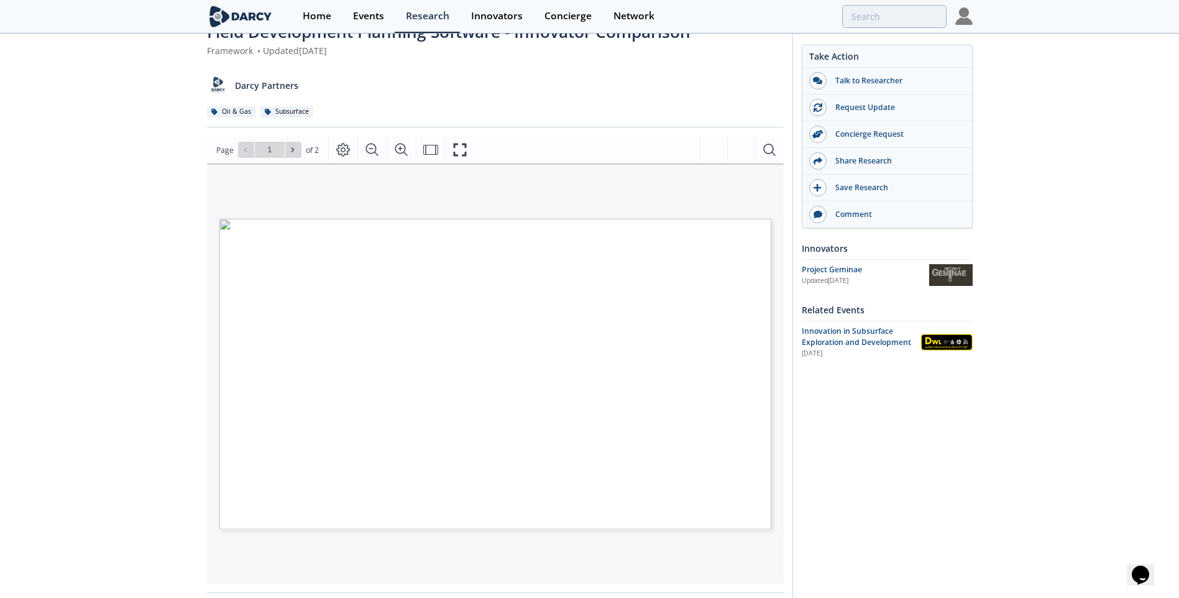
scroll to position [62, 0]
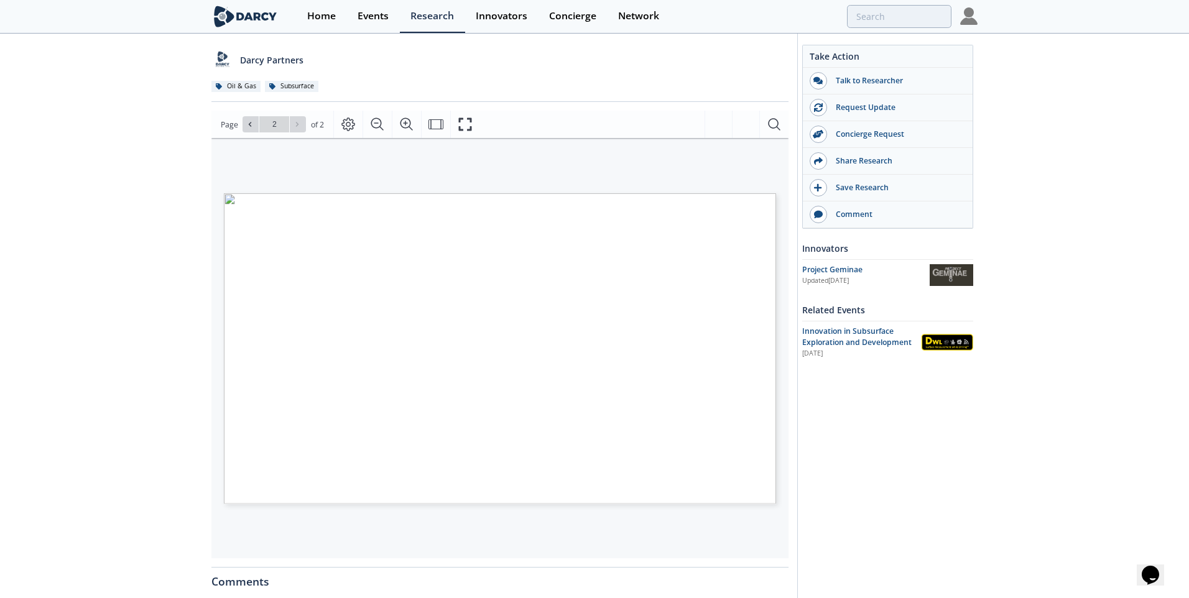
type input "1"
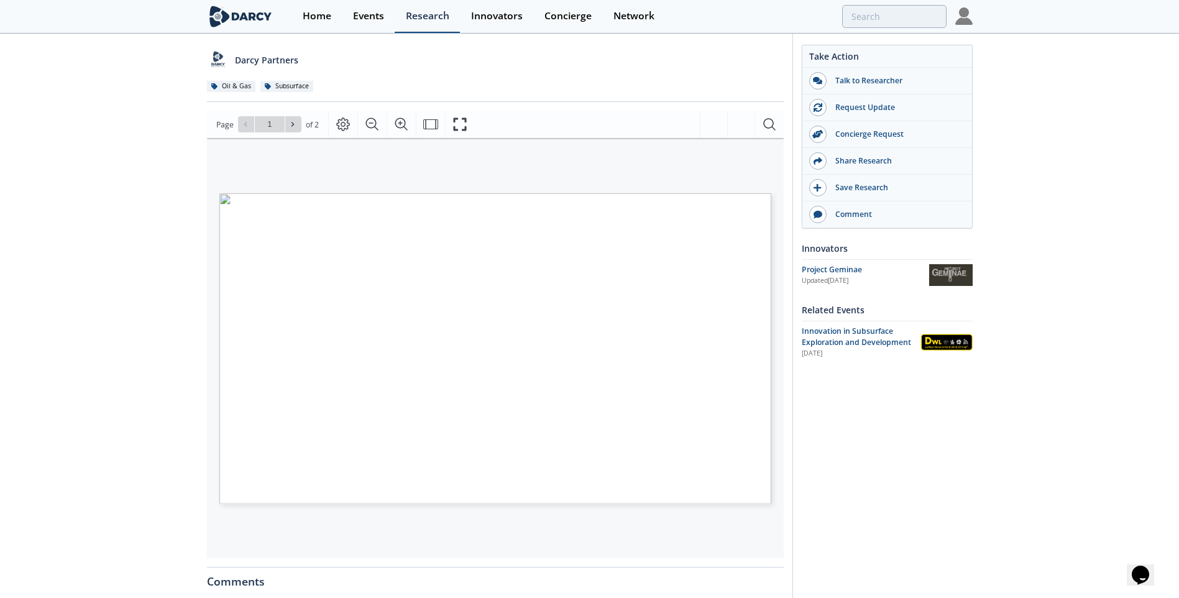
click at [425, 20] on div "Research" at bounding box center [428, 16] width 44 height 10
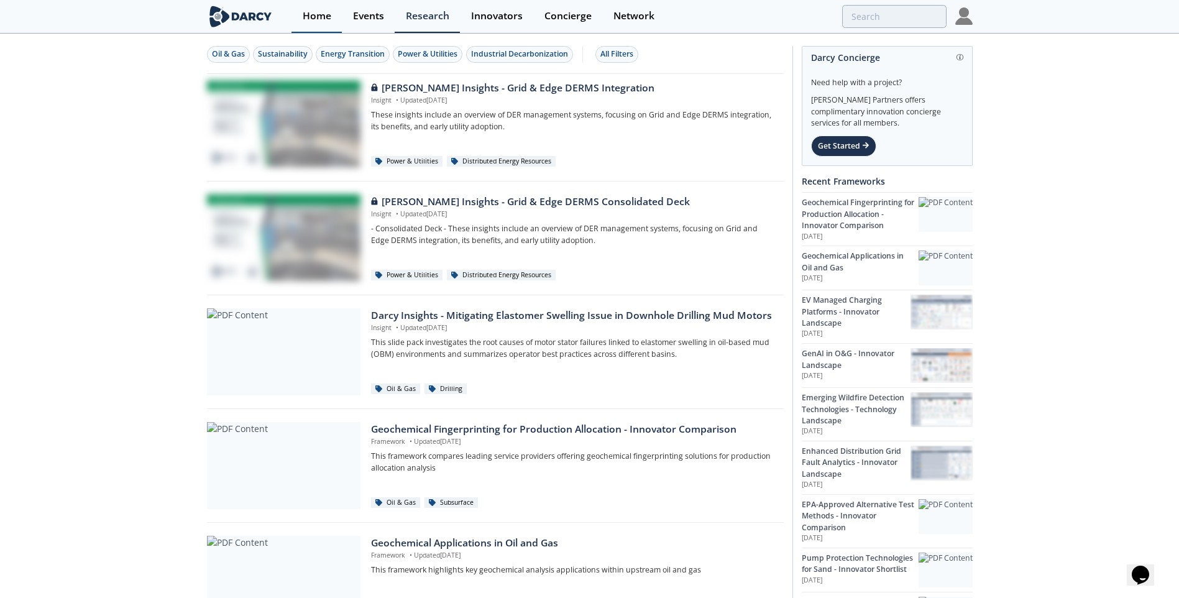
click at [311, 11] on div "Home" at bounding box center [317, 16] width 29 height 10
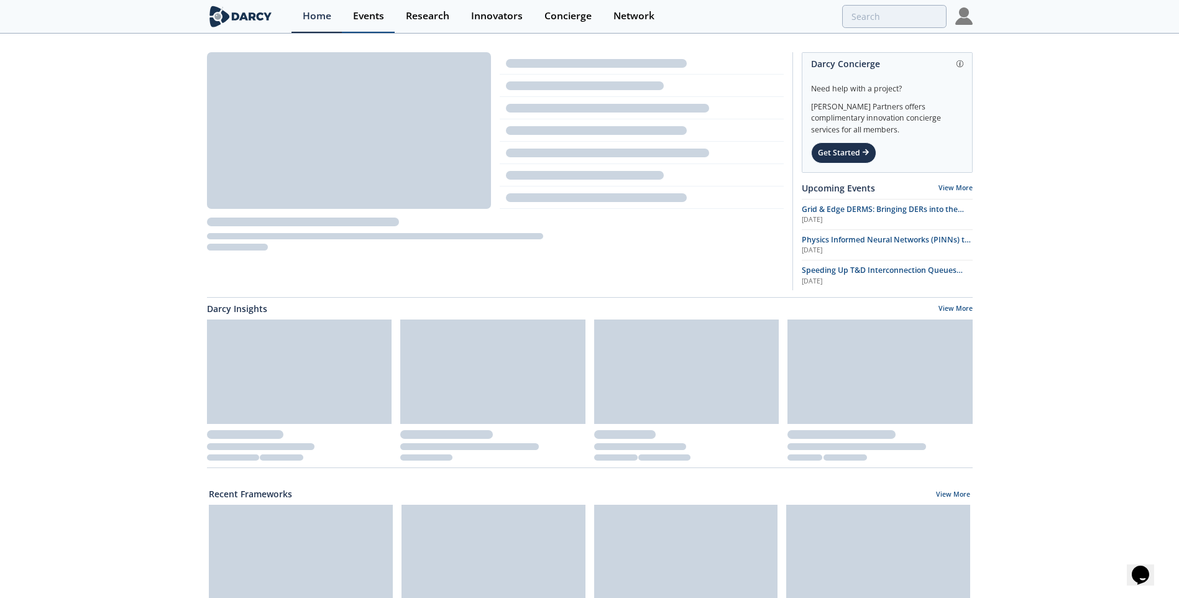
click at [374, 7] on link "Events" at bounding box center [368, 16] width 53 height 33
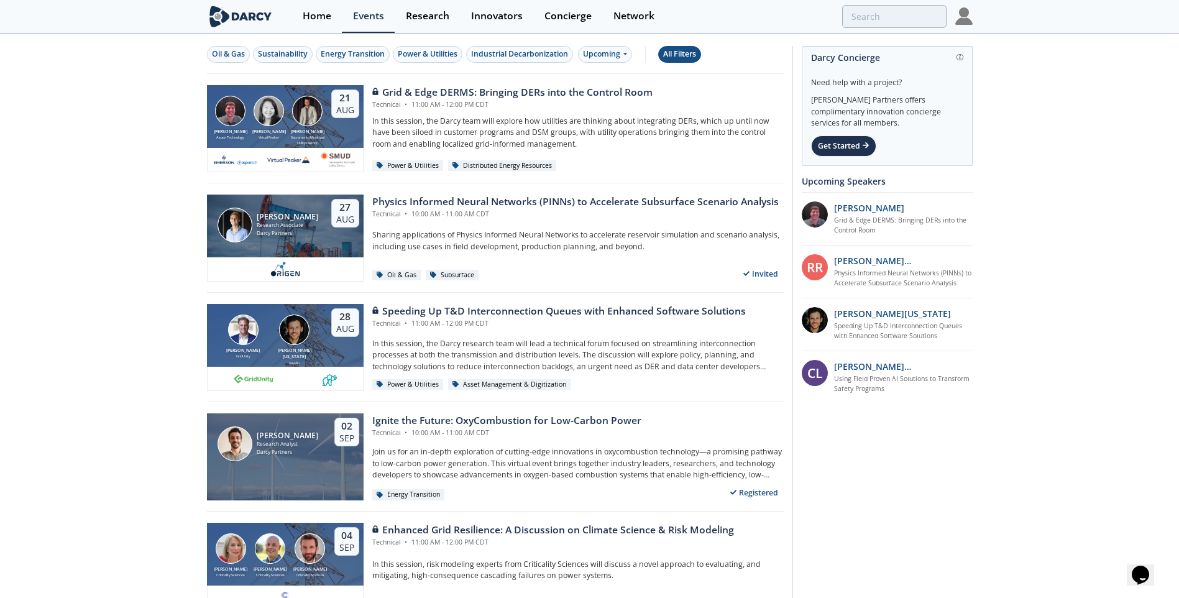
click at [686, 48] on button "All Filters" at bounding box center [679, 54] width 43 height 17
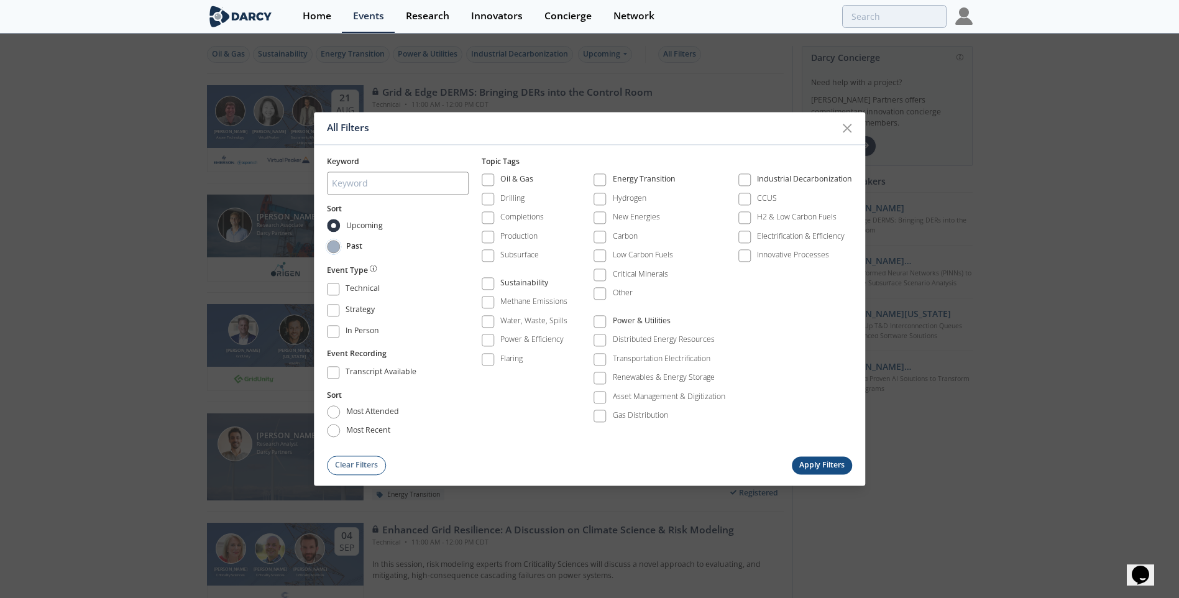
click at [332, 246] on input "Past" at bounding box center [333, 246] width 13 height 13
radio input "true"
click at [645, 400] on div "Asset Management & Digitization" at bounding box center [669, 396] width 113 height 11
click at [816, 451] on div "Keyword Sort Upcoming Past Event Type Technical Strategy In Person Event Record…" at bounding box center [590, 310] width 552 height 330
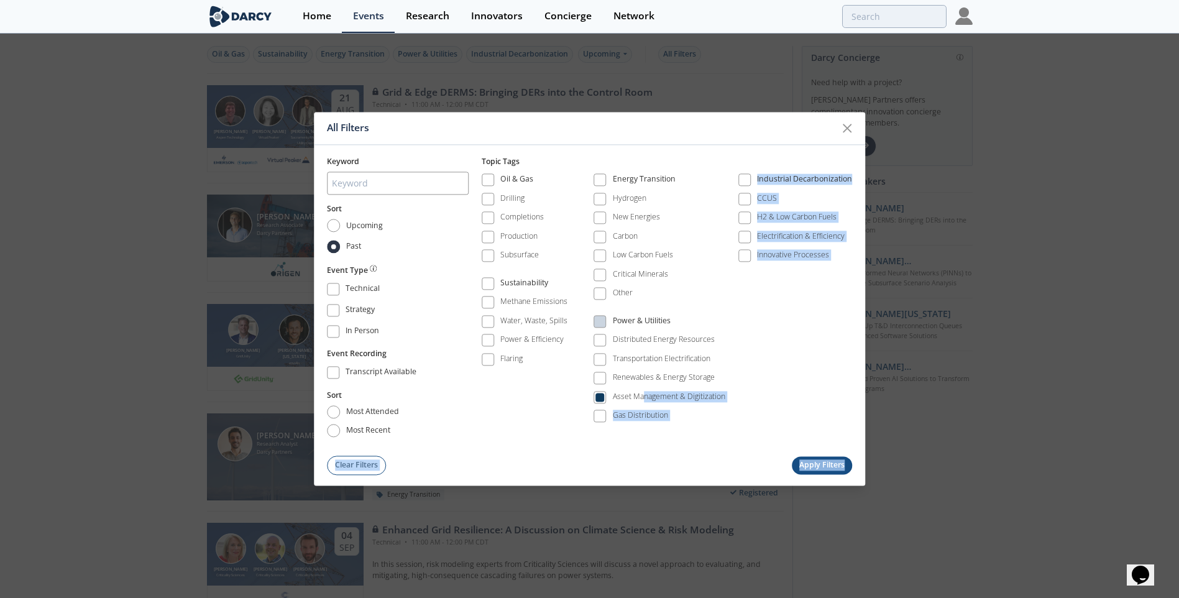
click at [709, 445] on div "Keyword Sort Upcoming Past Event Type Technical Strategy In Person Event Record…" at bounding box center [590, 310] width 552 height 330
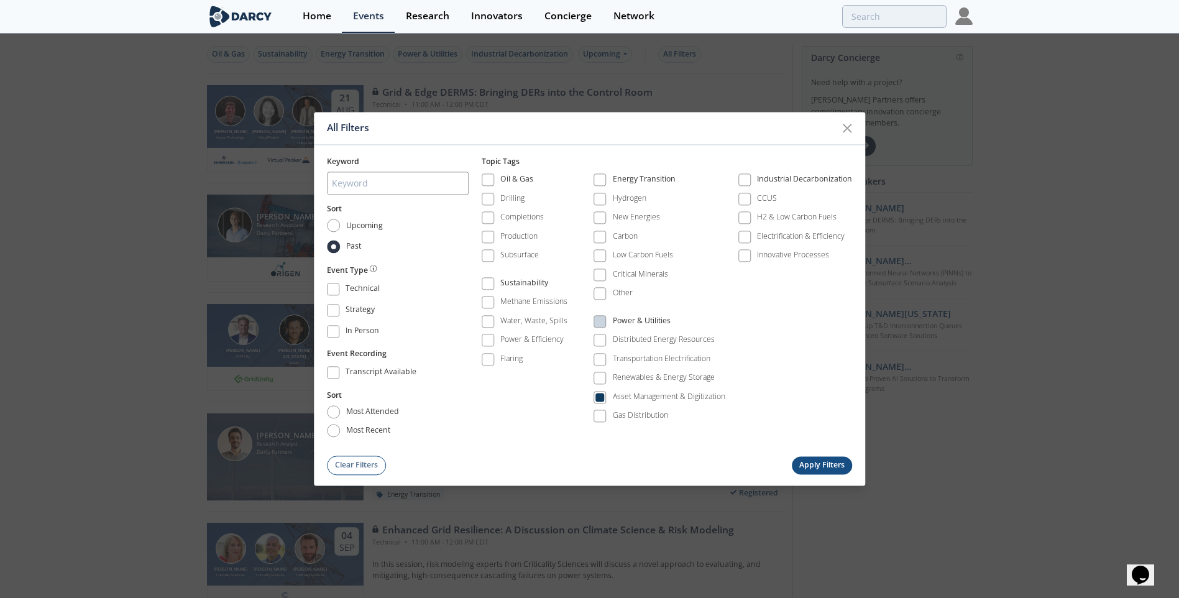
click at [813, 461] on button "Apply Filters" at bounding box center [822, 465] width 61 height 18
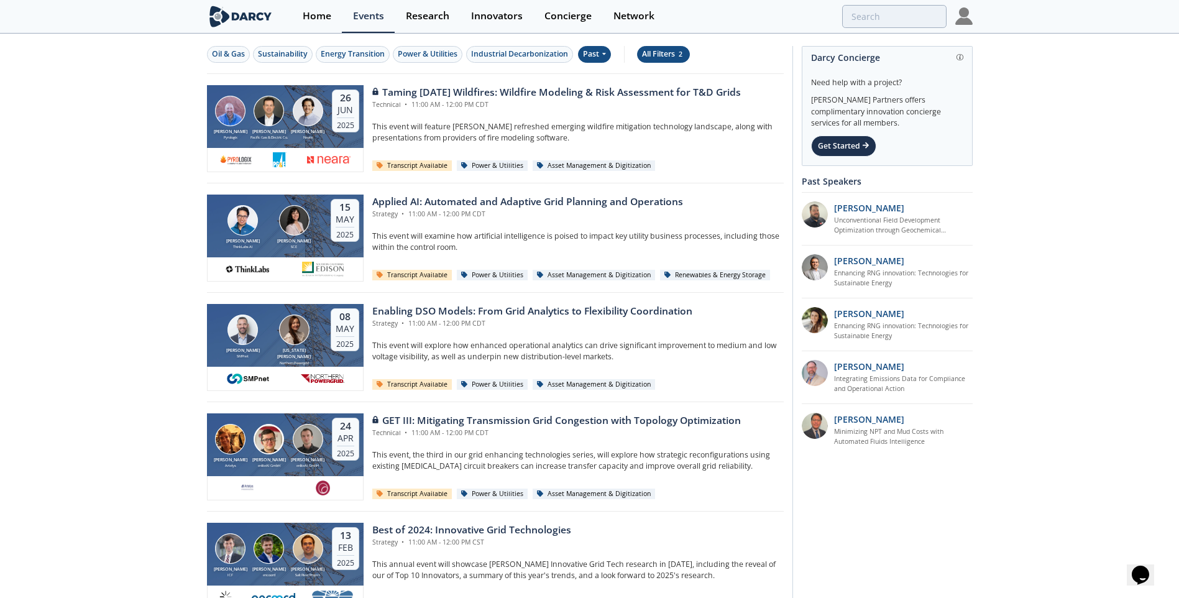
click at [673, 59] on div "All Filters 2" at bounding box center [663, 53] width 43 height 11
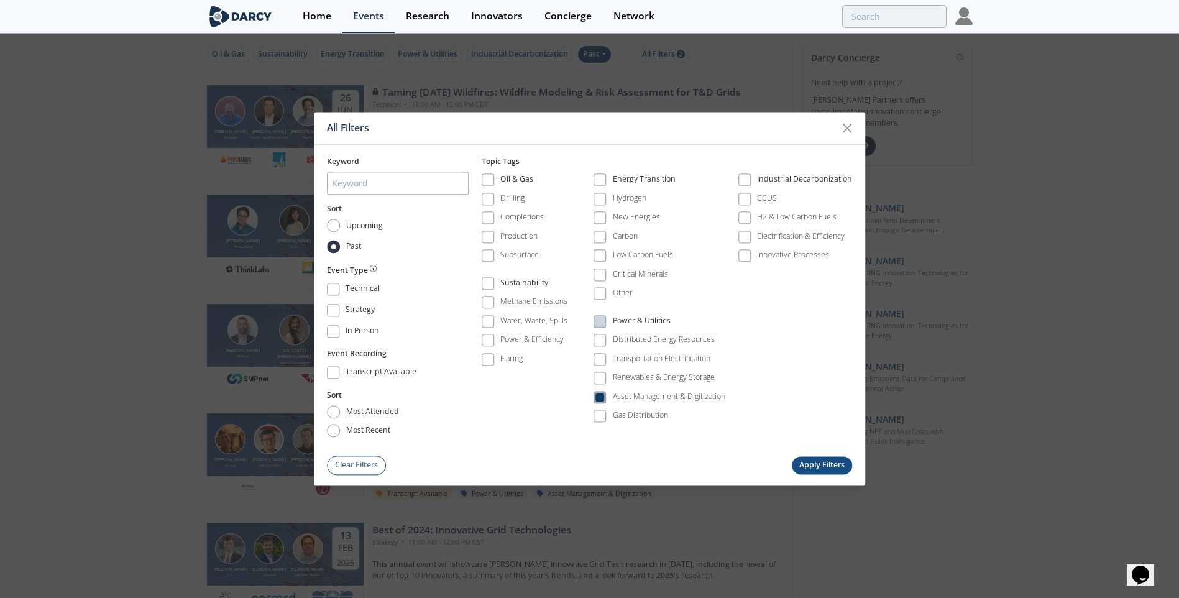
click at [602, 397] on span at bounding box center [600, 397] width 9 height 9
click at [772, 252] on div "Innovative Processes" at bounding box center [793, 255] width 72 height 11
click at [816, 458] on button "Apply Filters" at bounding box center [822, 465] width 61 height 18
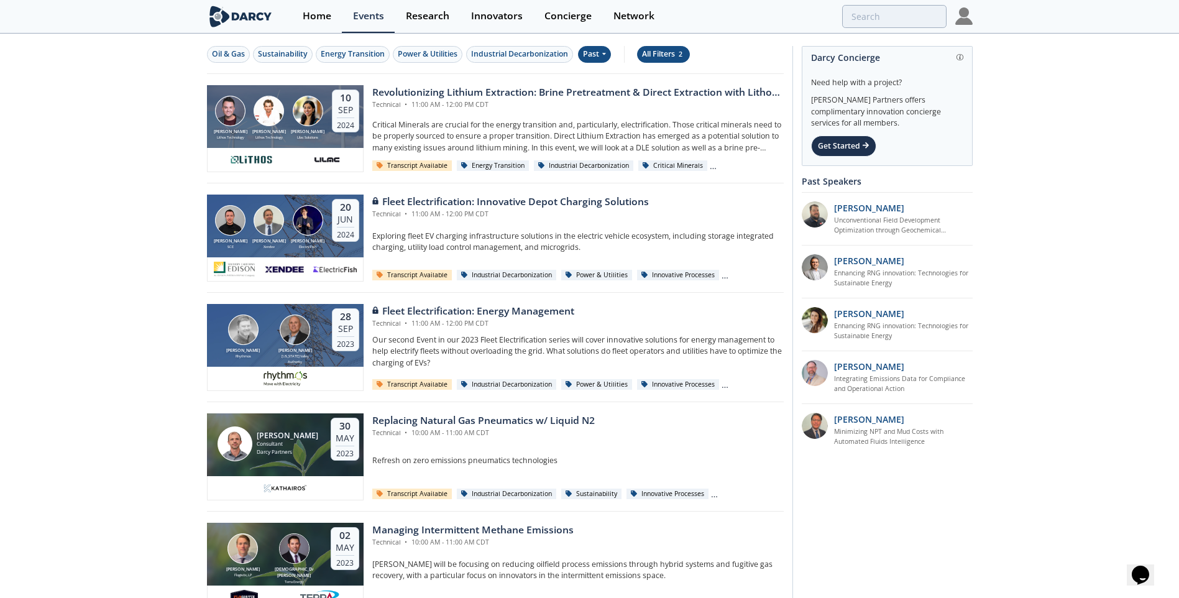
click at [668, 54] on div "All Filters 2" at bounding box center [663, 53] width 43 height 11
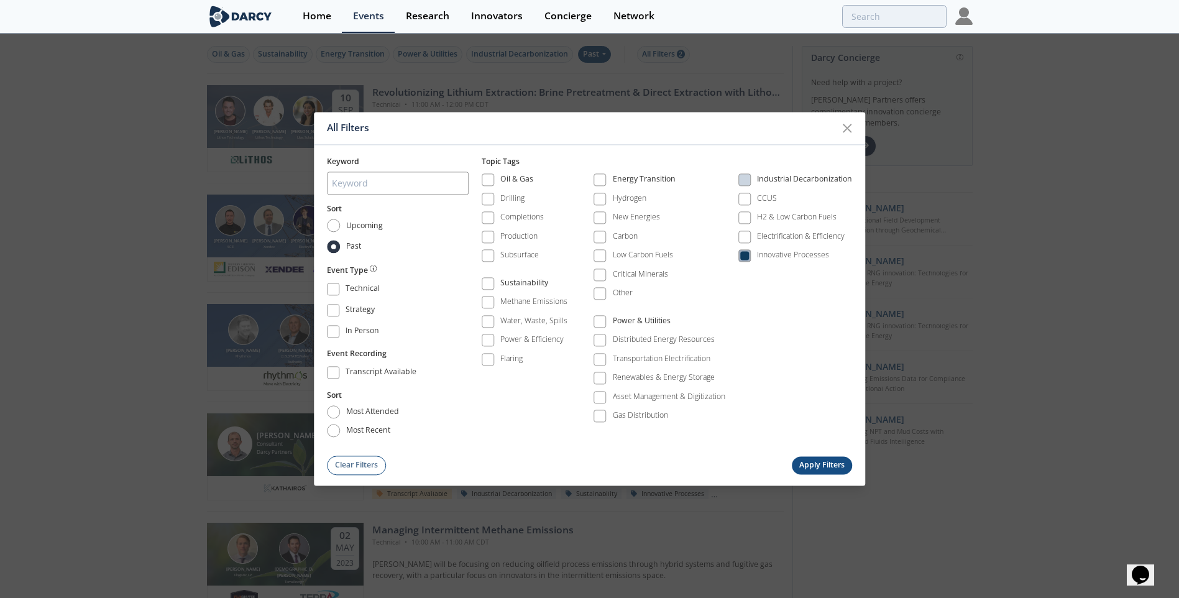
click at [750, 258] on span at bounding box center [745, 256] width 12 height 12
click at [336, 230] on input "Upcoming" at bounding box center [333, 225] width 13 height 13
radio input "true"
click at [826, 467] on button "Apply Filters" at bounding box center [822, 465] width 61 height 18
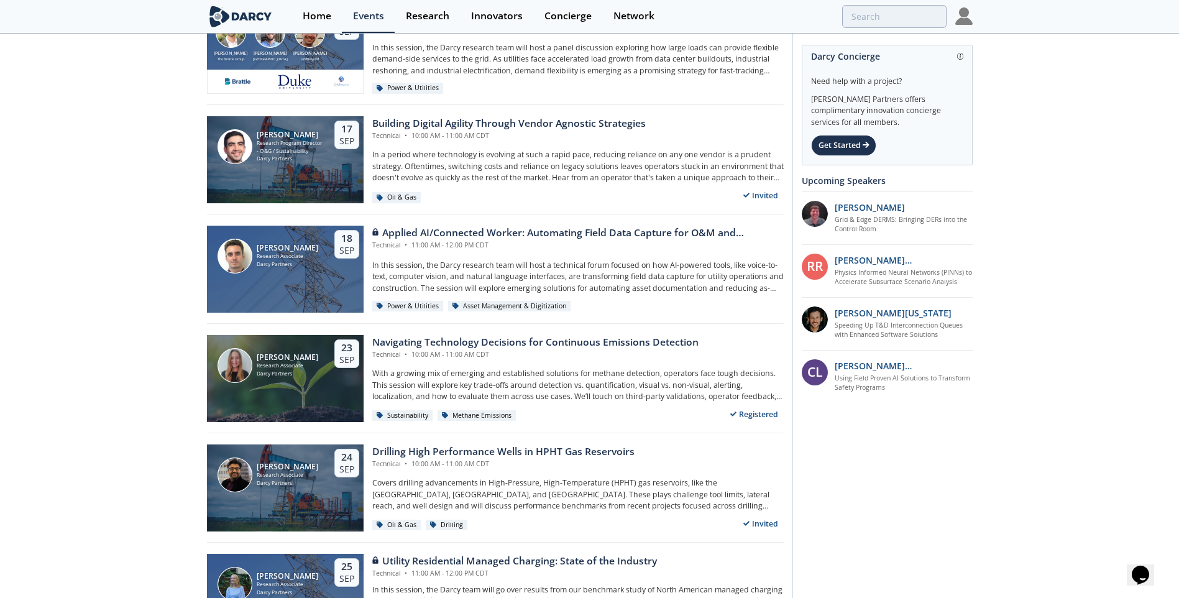
scroll to position [362, 0]
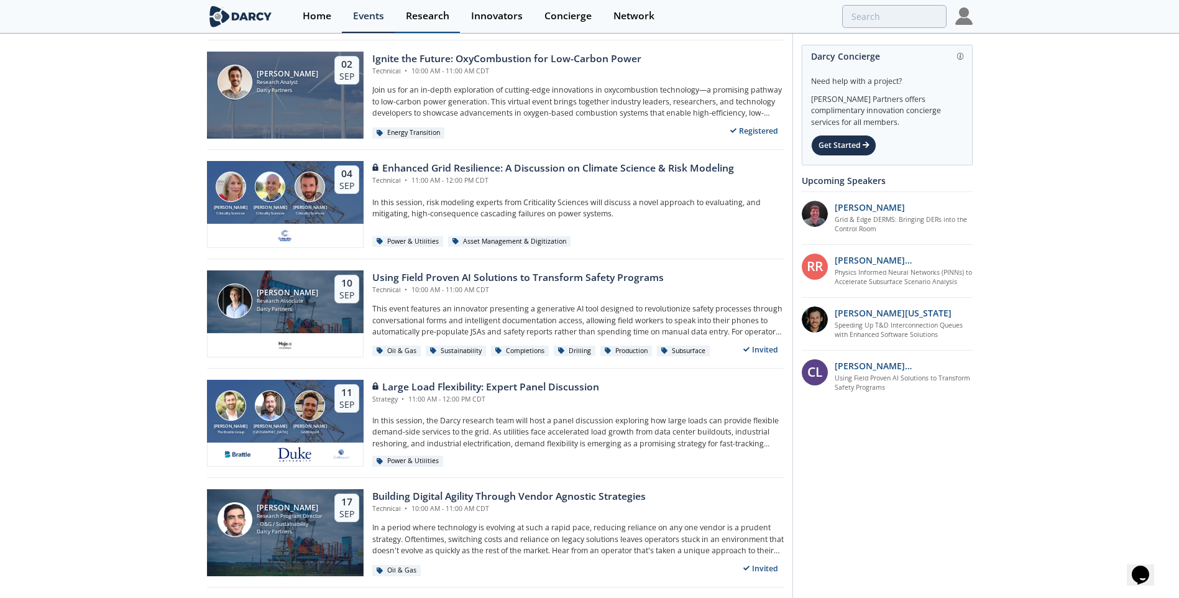
click at [435, 19] on div "Research" at bounding box center [428, 16] width 44 height 10
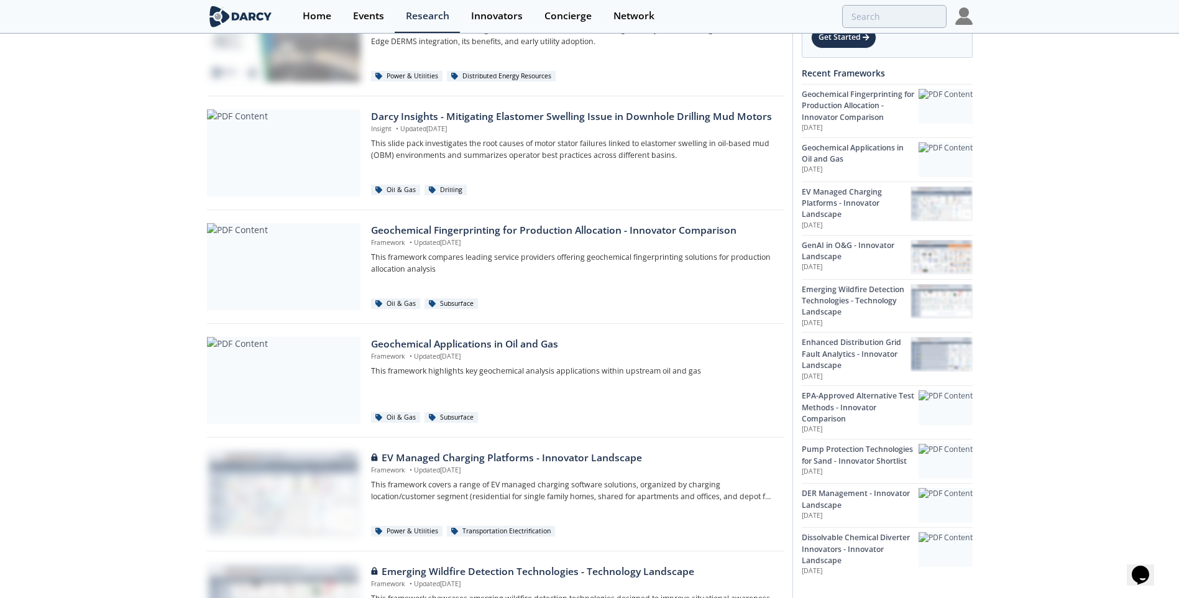
scroll to position [249, 0]
